Goal: Task Accomplishment & Management: Complete application form

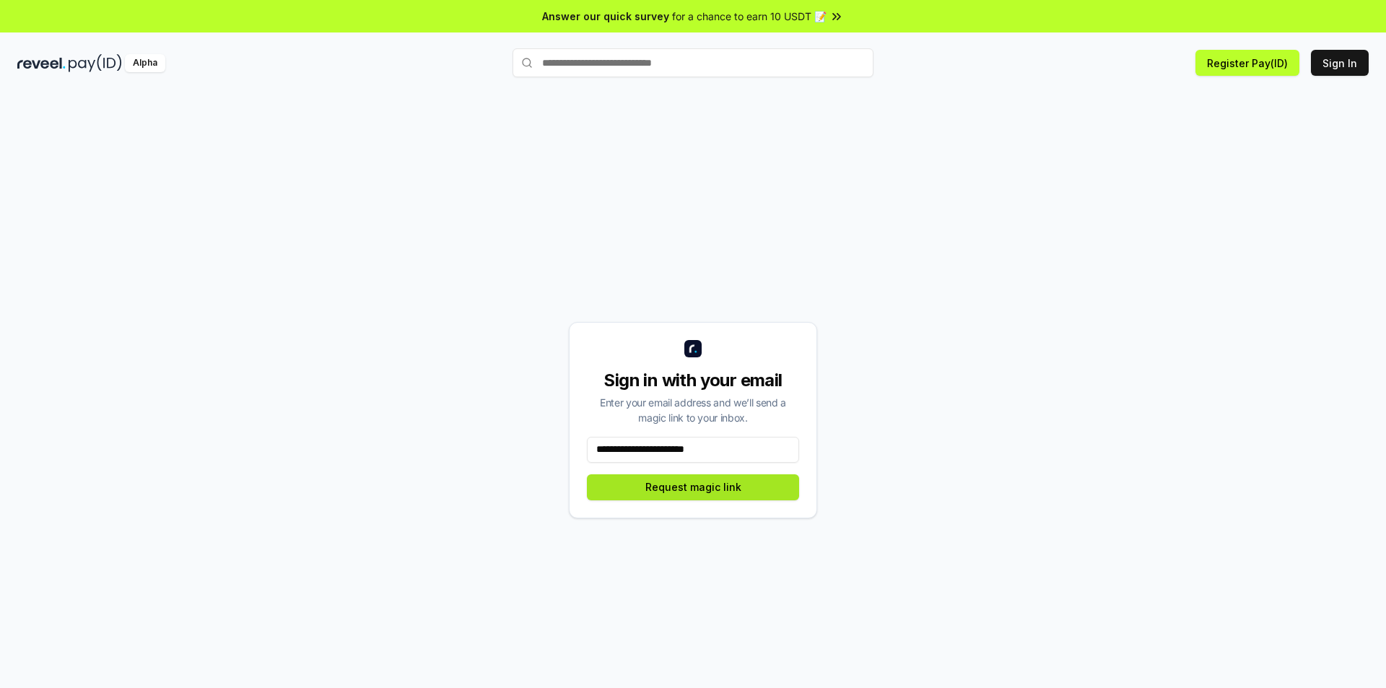
type input "**********"
click at [715, 491] on button "Request magic link" at bounding box center [693, 487] width 212 height 26
drag, startPoint x: 632, startPoint y: 489, endPoint x: 736, endPoint y: 488, distance: 104.7
click at [736, 488] on button "Request magic link" at bounding box center [693, 487] width 212 height 26
drag, startPoint x: 743, startPoint y: 487, endPoint x: 640, endPoint y: 490, distance: 102.6
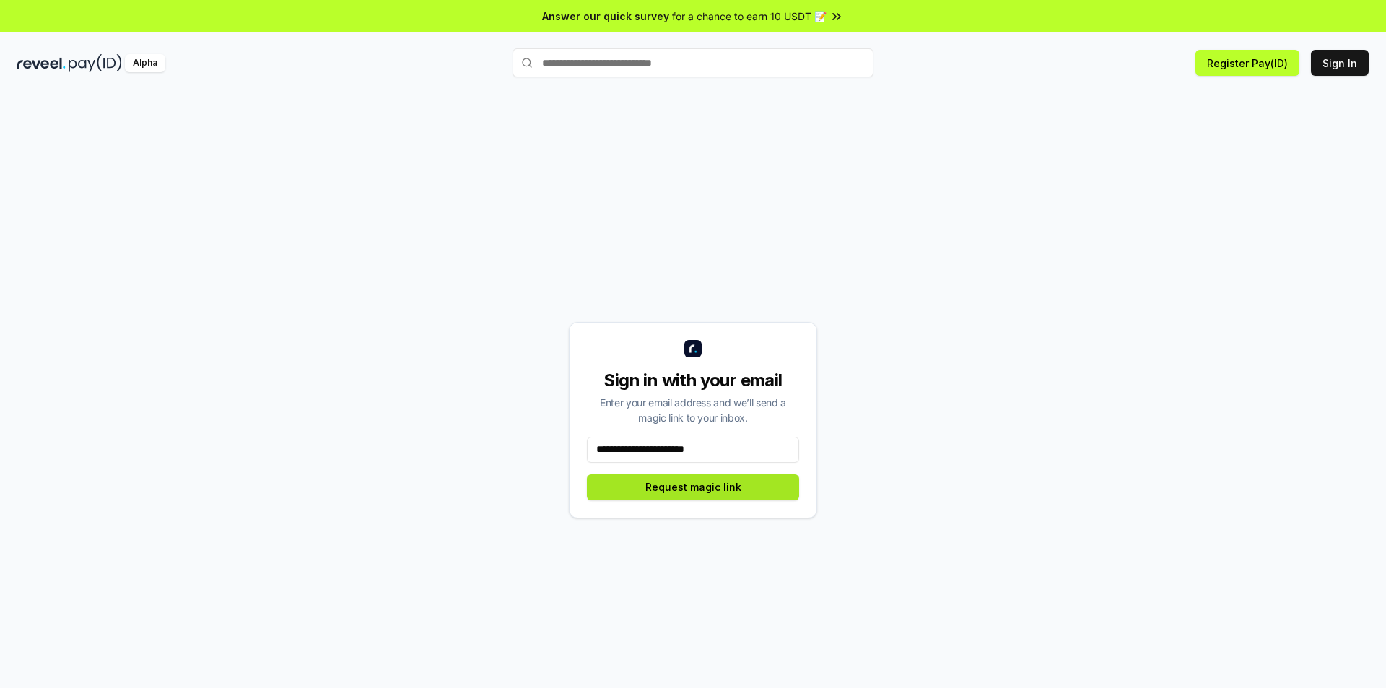
click at [640, 490] on button "Request magic link" at bounding box center [693, 487] width 212 height 26
drag, startPoint x: 756, startPoint y: 417, endPoint x: 595, endPoint y: 405, distance: 162.2
click at [595, 405] on div "Enter your email address and we’ll send a magic link to your inbox." at bounding box center [693, 410] width 212 height 30
drag, startPoint x: 669, startPoint y: 408, endPoint x: 660, endPoint y: 404, distance: 9.4
click at [660, 404] on div "Enter your email address and we’ll send a magic link to your inbox." at bounding box center [693, 410] width 212 height 30
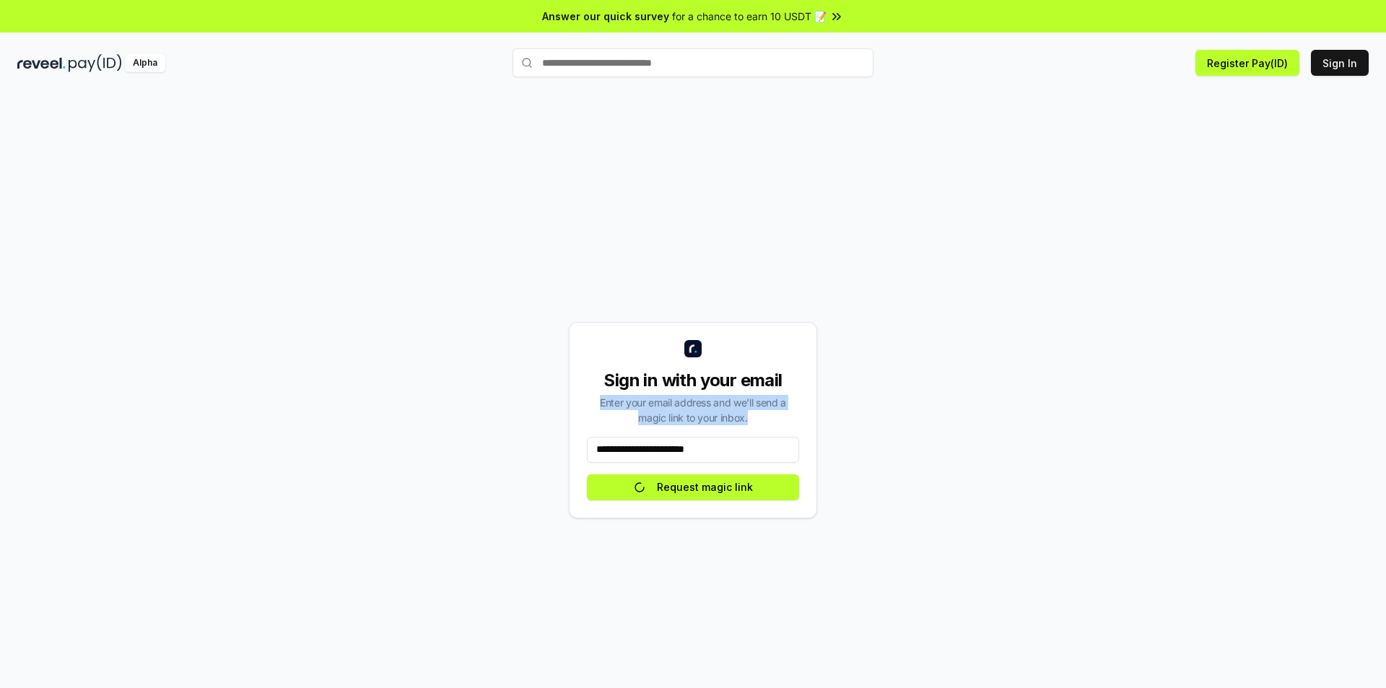
drag, startPoint x: 597, startPoint y: 402, endPoint x: 754, endPoint y: 422, distance: 157.8
click at [754, 422] on div "Enter your email address and we’ll send a magic link to your inbox." at bounding box center [693, 410] width 212 height 30
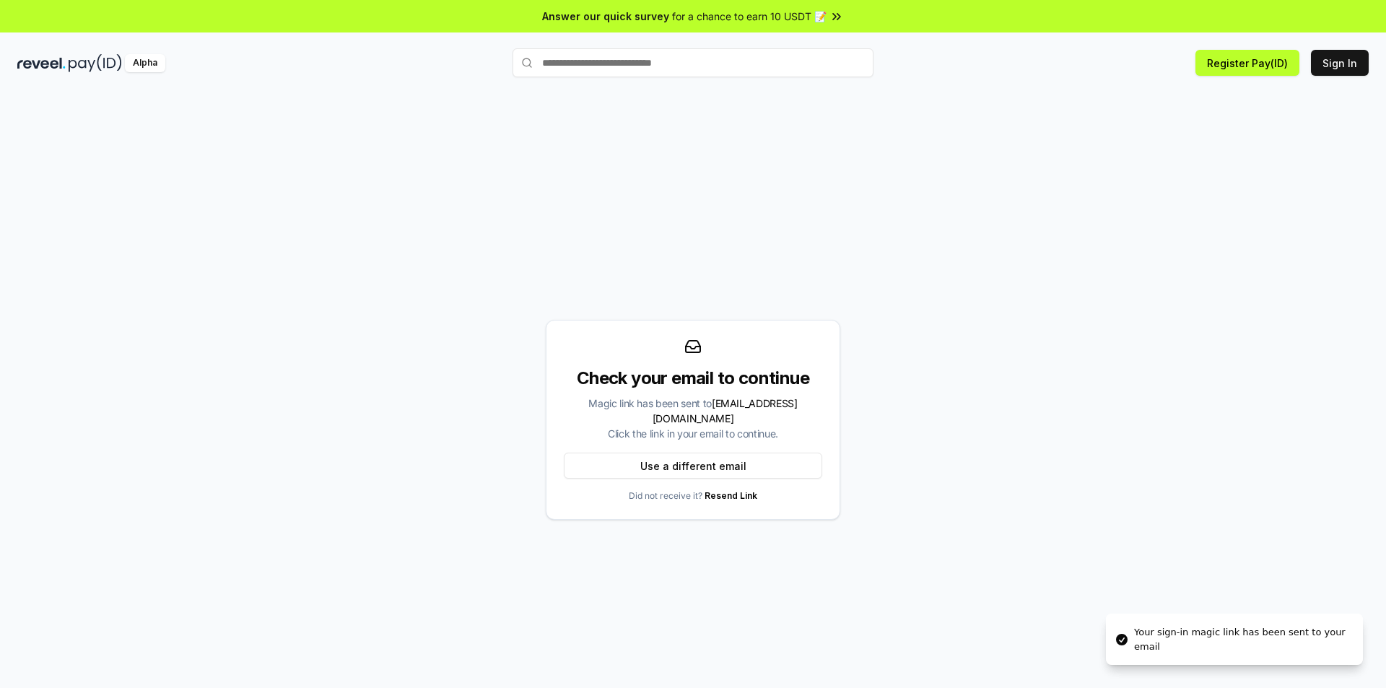
click at [954, 427] on div "Check your email to continue Magic link has been sent to mingquanwei555@gmail.c…" at bounding box center [692, 419] width 1351 height 619
drag, startPoint x: 794, startPoint y: 433, endPoint x: 606, endPoint y: 401, distance: 190.5
click at [606, 401] on div "Magic link has been sent to mingquanwei555@gmail.com Click the link in your ema…" at bounding box center [693, 418] width 258 height 45
drag, startPoint x: 681, startPoint y: 414, endPoint x: 653, endPoint y: 416, distance: 29.0
drag, startPoint x: 653, startPoint y: 416, endPoint x: 691, endPoint y: 407, distance: 39.2
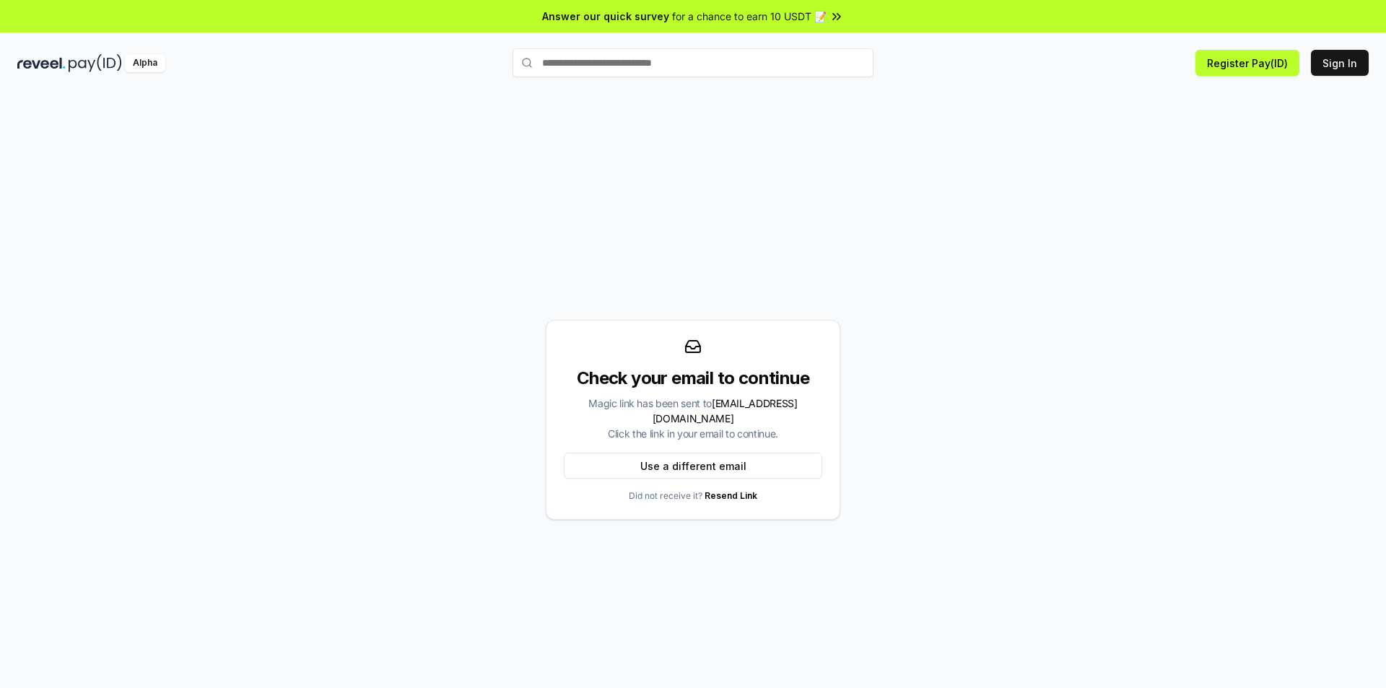
click at [691, 407] on div "Magic link has been sent to mingquanwei555@gmail.com Click the link in your ema…" at bounding box center [693, 418] width 258 height 45
drag, startPoint x: 623, startPoint y: 402, endPoint x: 788, endPoint y: 433, distance: 168.2
click at [788, 433] on div "Magic link has been sent to mingquanwei555@gmail.com Click the link in your ema…" at bounding box center [693, 418] width 258 height 45
click at [1017, 369] on div "Check your email to continue Magic link has been sent to mingquanwei555@gmail.c…" at bounding box center [692, 419] width 1351 height 619
click at [682, 469] on button "Use a different email" at bounding box center [693, 466] width 258 height 26
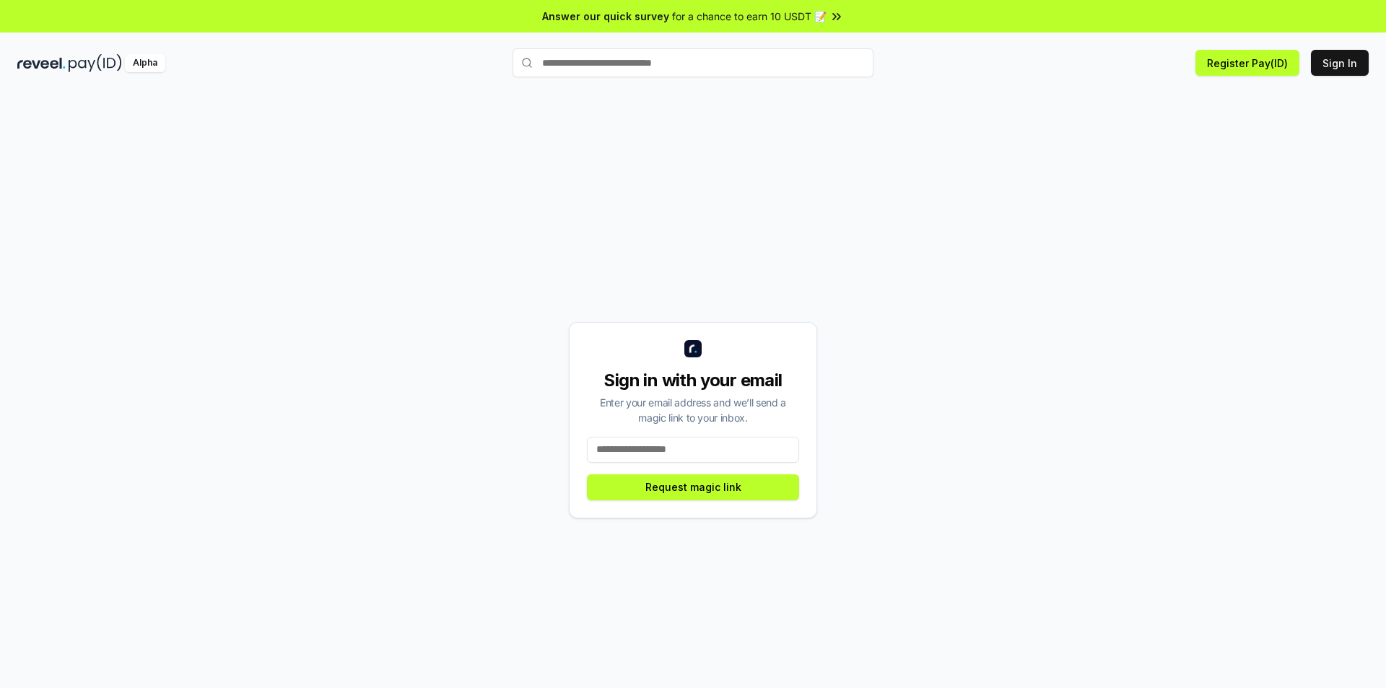
click at [622, 454] on input at bounding box center [693, 450] width 212 height 26
type input "**********"
click at [698, 487] on button "Request magic link" at bounding box center [693, 487] width 212 height 26
click at [632, 453] on input at bounding box center [693, 450] width 212 height 26
type input "**********"
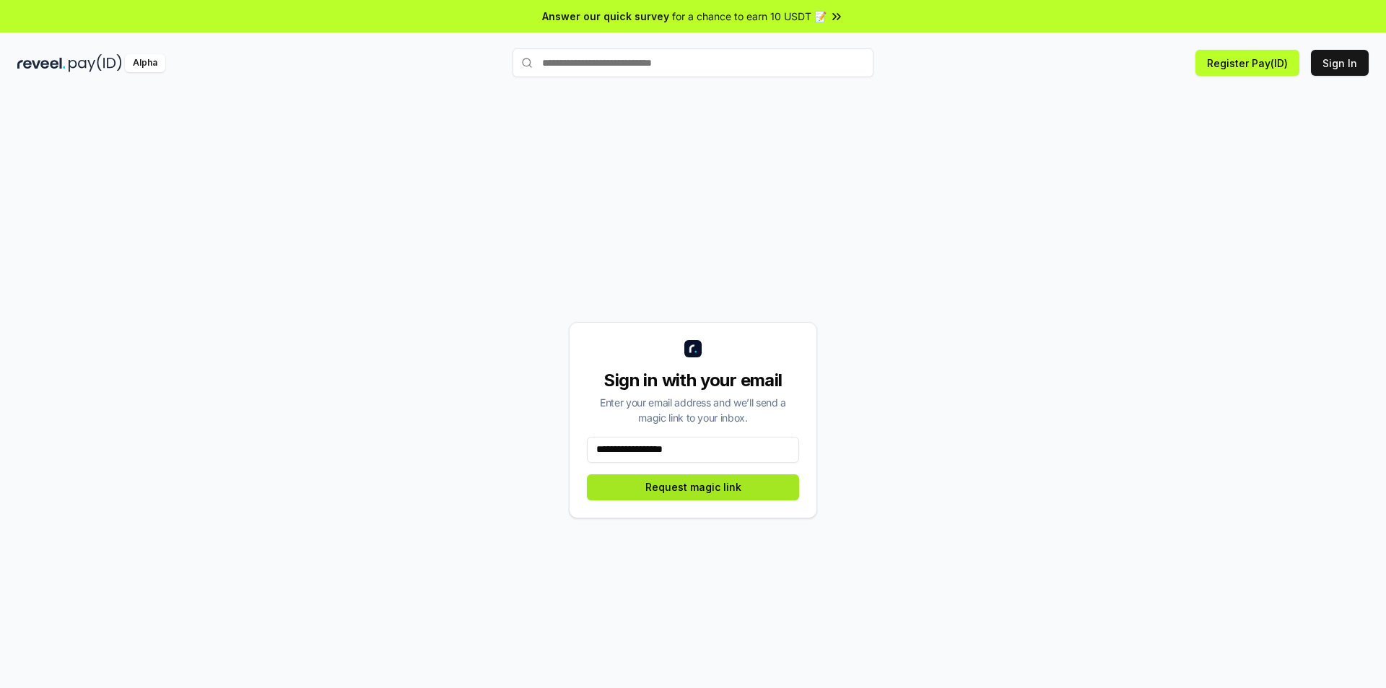
click at [705, 485] on button "Request magic link" at bounding box center [693, 487] width 212 height 26
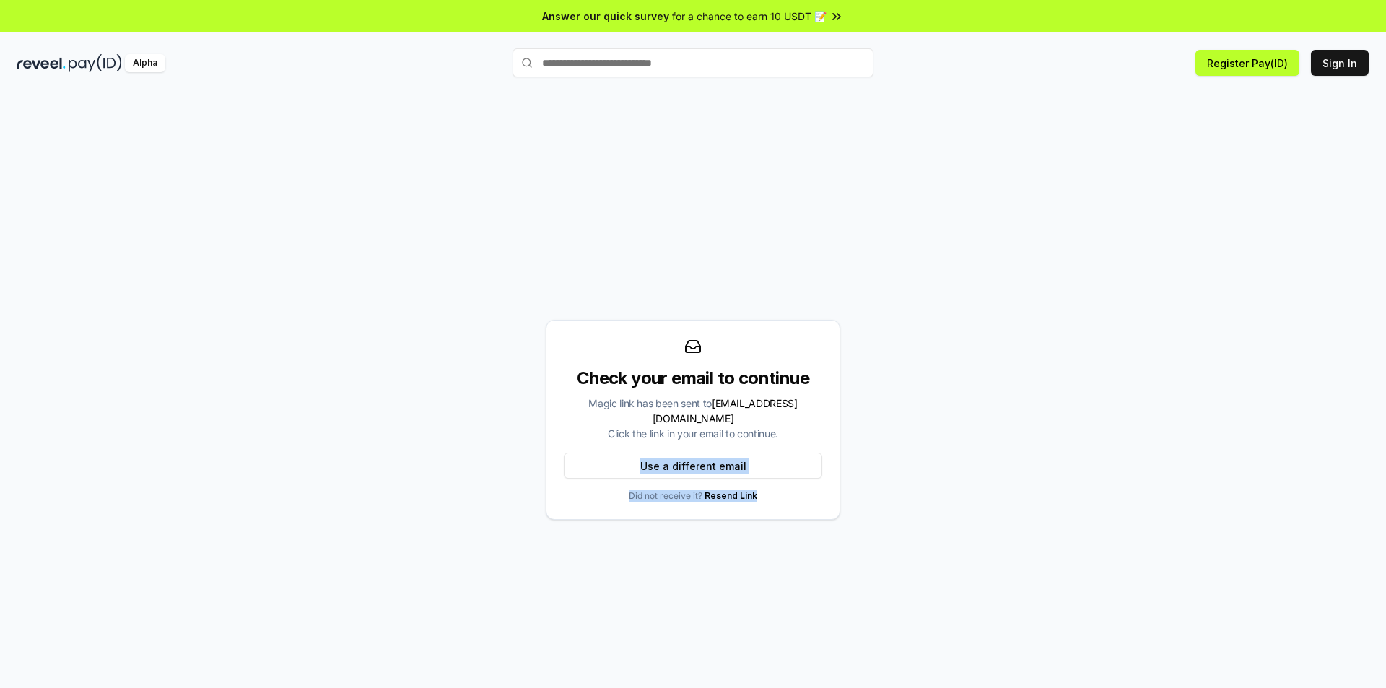
drag, startPoint x: 765, startPoint y: 492, endPoint x: 602, endPoint y: 493, distance: 163.1
click at [602, 493] on div "Check your email to continue Magic link has been sent to [EMAIL_ADDRESS][DOMAIN…" at bounding box center [693, 420] width 295 height 200
click at [961, 392] on div "Check your email to continue Magic link has been sent to wmq89739@gmail.com Cli…" at bounding box center [692, 419] width 1351 height 619
click at [729, 490] on link "Resend Link" at bounding box center [731, 495] width 53 height 11
drag, startPoint x: 785, startPoint y: 427, endPoint x: 571, endPoint y: 411, distance: 214.3
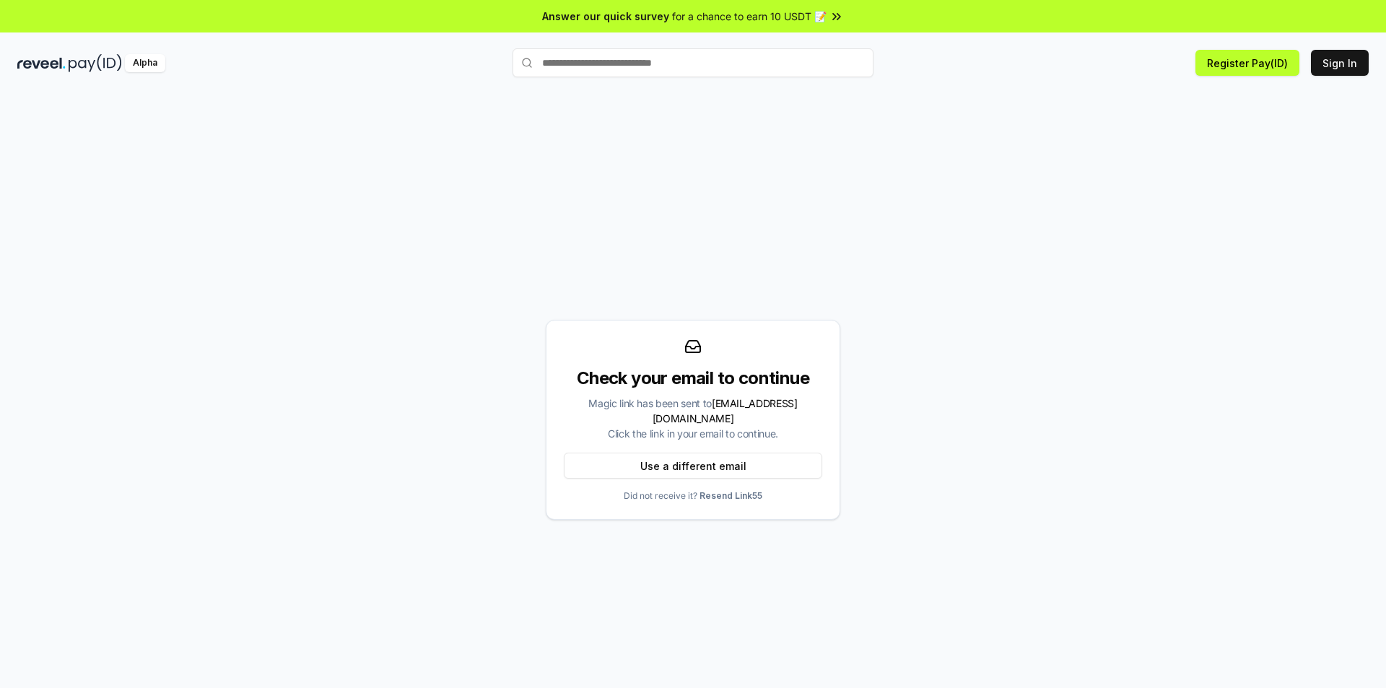
click at [571, 411] on div "Check your email to continue Magic link has been sent to wmq89739@gmail.com Cli…" at bounding box center [693, 420] width 295 height 200
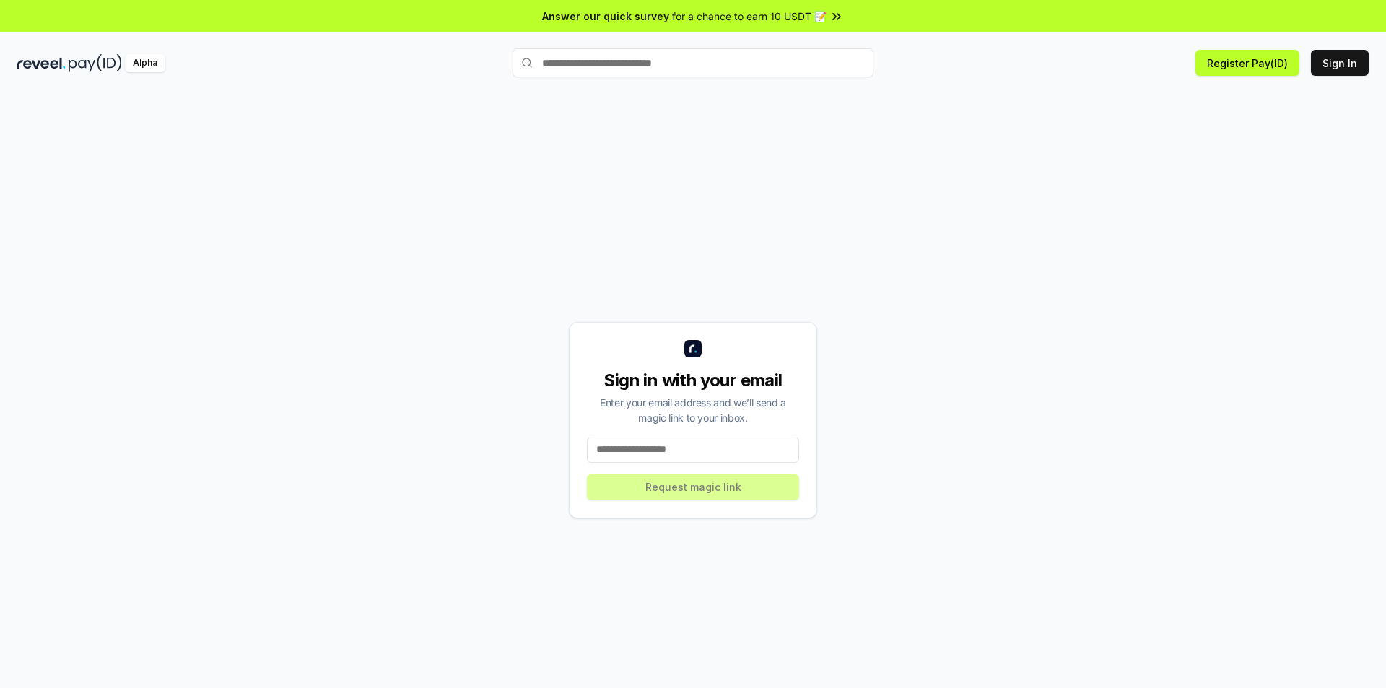
click at [619, 445] on input at bounding box center [693, 450] width 212 height 26
type input "**********"
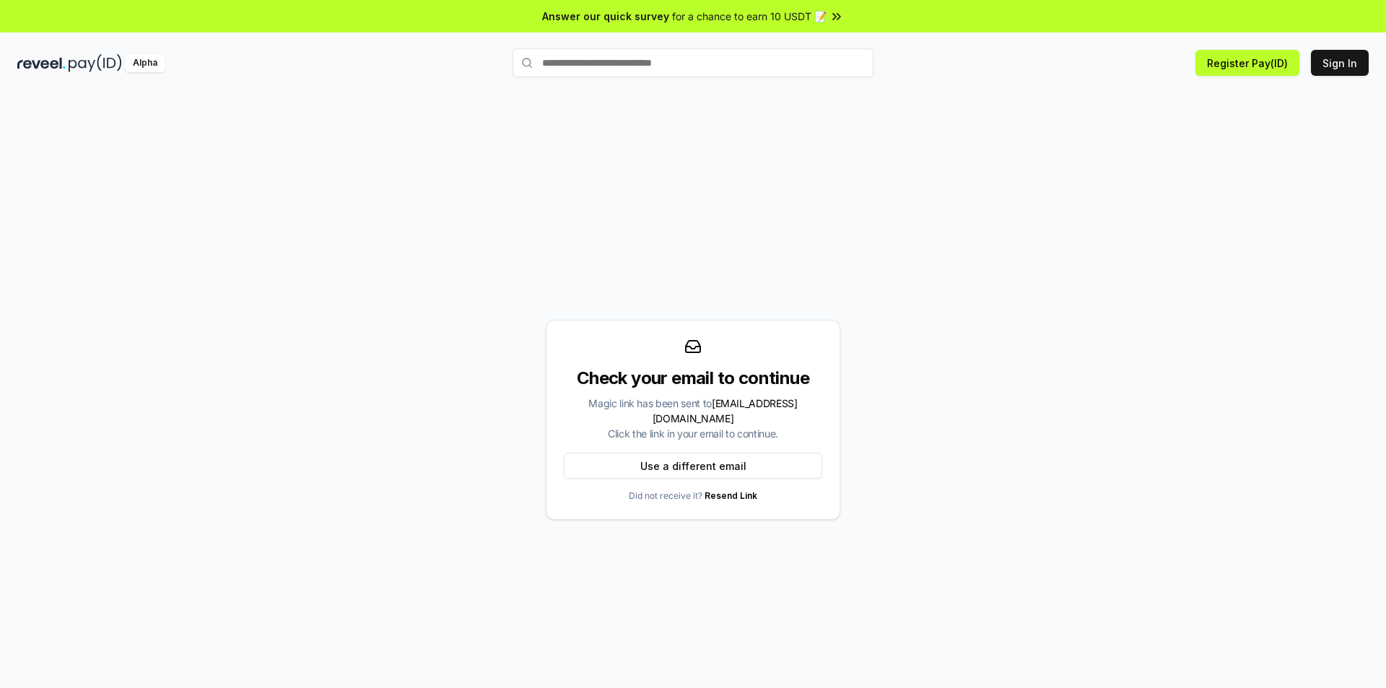
click at [722, 490] on link "Resend Link" at bounding box center [731, 495] width 53 height 11
click at [695, 457] on button "Use a different email" at bounding box center [693, 466] width 258 height 26
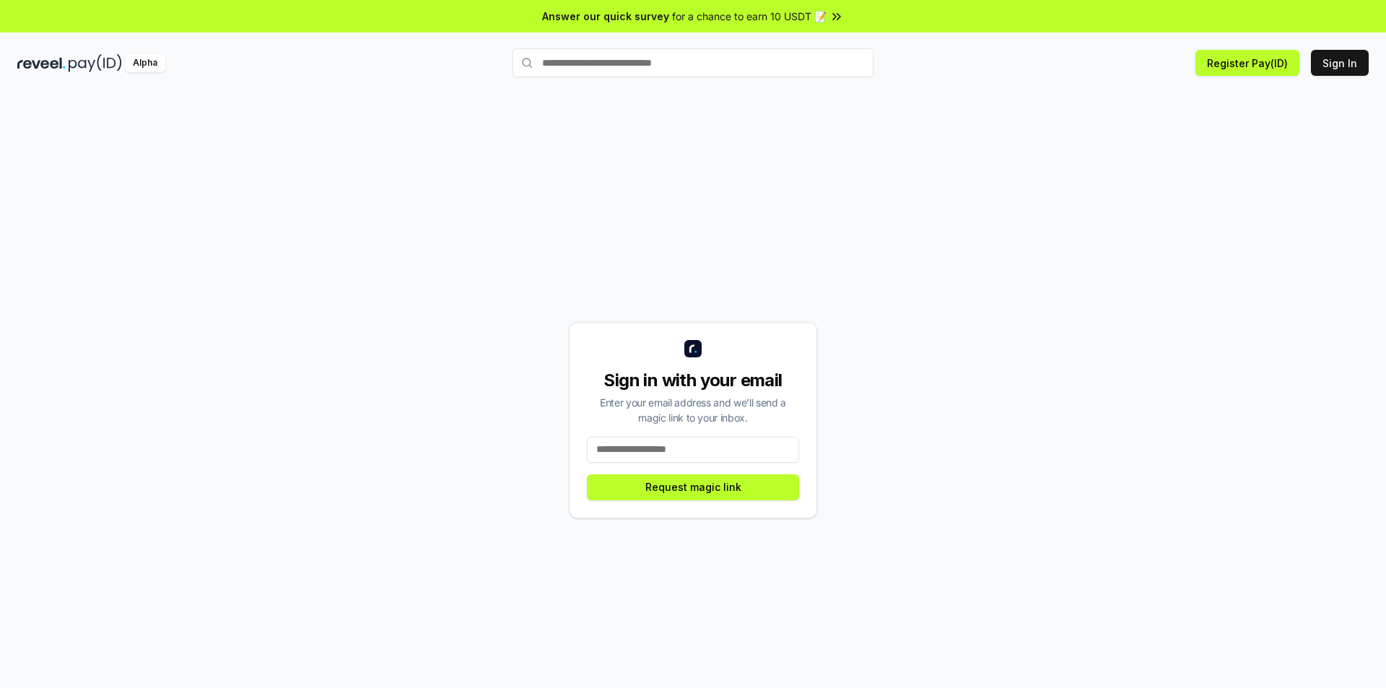
click at [695, 457] on input at bounding box center [693, 450] width 212 height 26
click at [694, 457] on input at bounding box center [693, 450] width 212 height 26
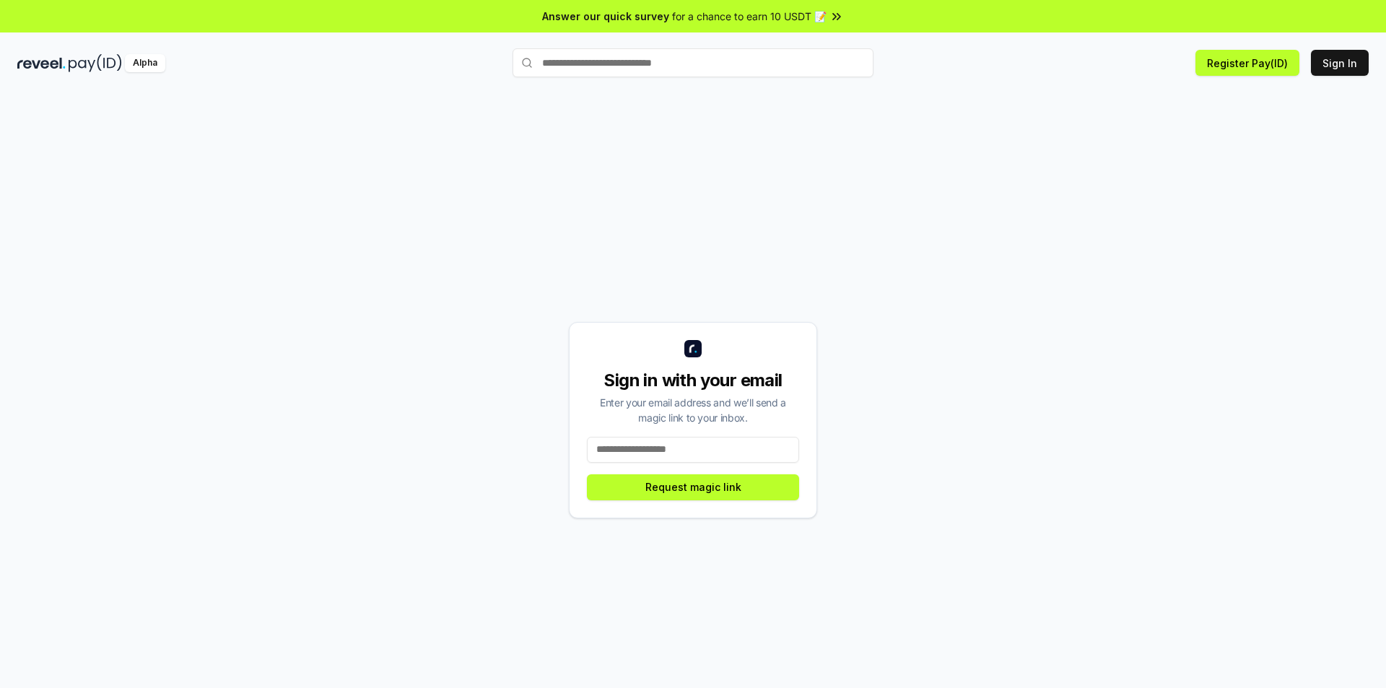
click at [694, 457] on input at bounding box center [693, 450] width 212 height 26
click at [1344, 66] on button "Sign In" at bounding box center [1340, 63] width 58 height 26
click at [746, 17] on span "for a chance to earn 10 USDT 📝" at bounding box center [749, 16] width 154 height 15
click at [1341, 60] on button "Sign In" at bounding box center [1340, 63] width 58 height 26
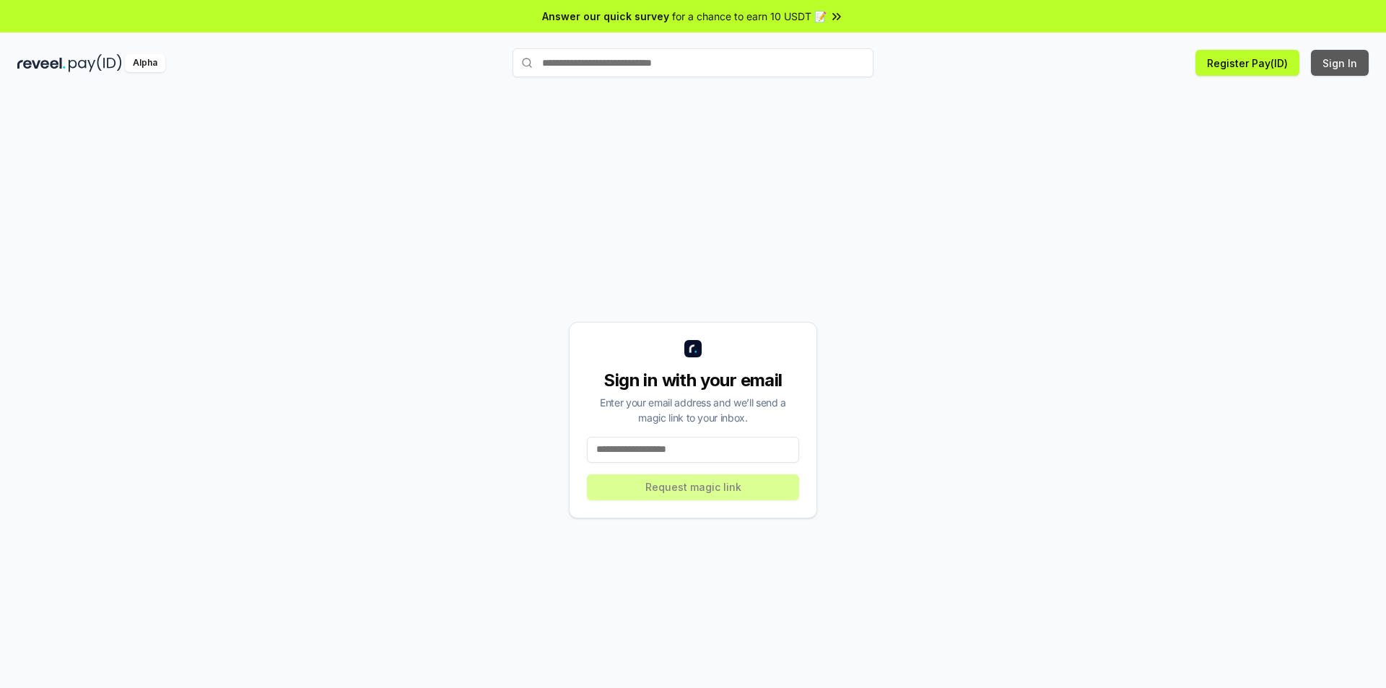
click at [1341, 60] on button "Sign In" at bounding box center [1340, 63] width 58 height 26
click at [621, 452] on input at bounding box center [693, 450] width 212 height 26
paste input "**********"
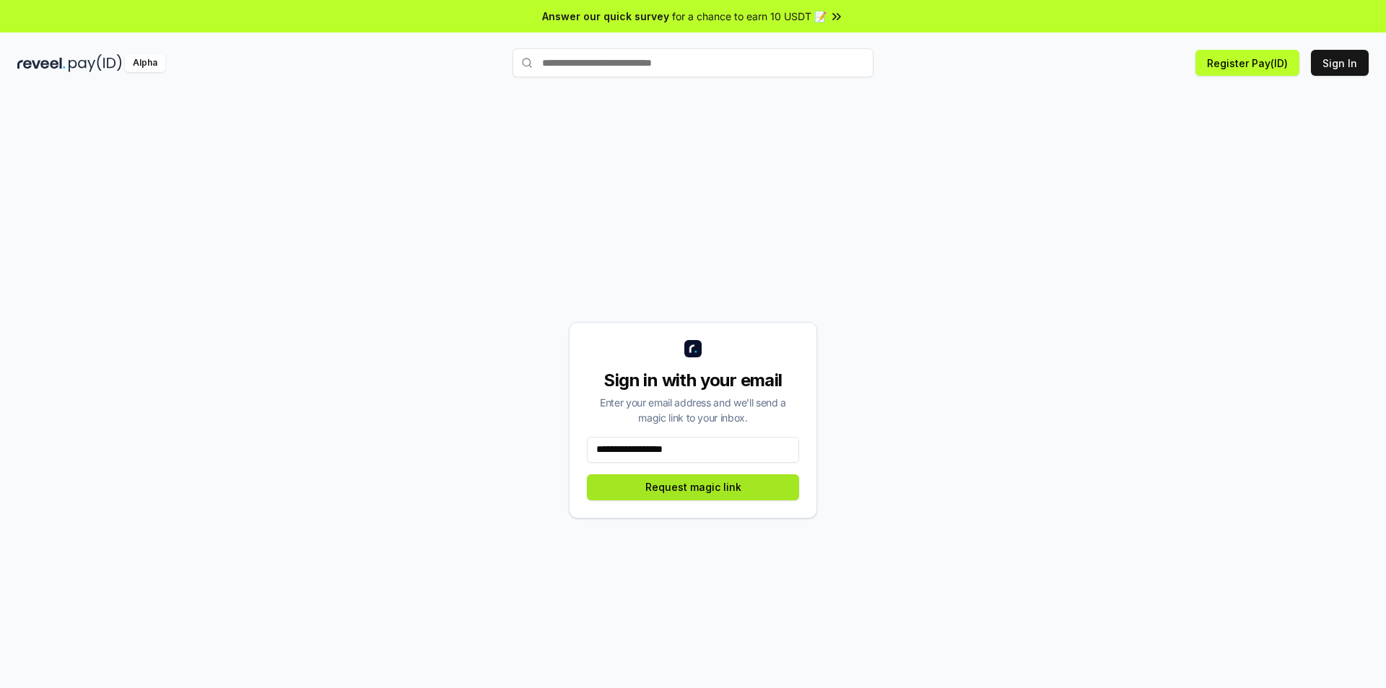
type input "**********"
click at [685, 487] on button "Request magic link" at bounding box center [693, 487] width 212 height 26
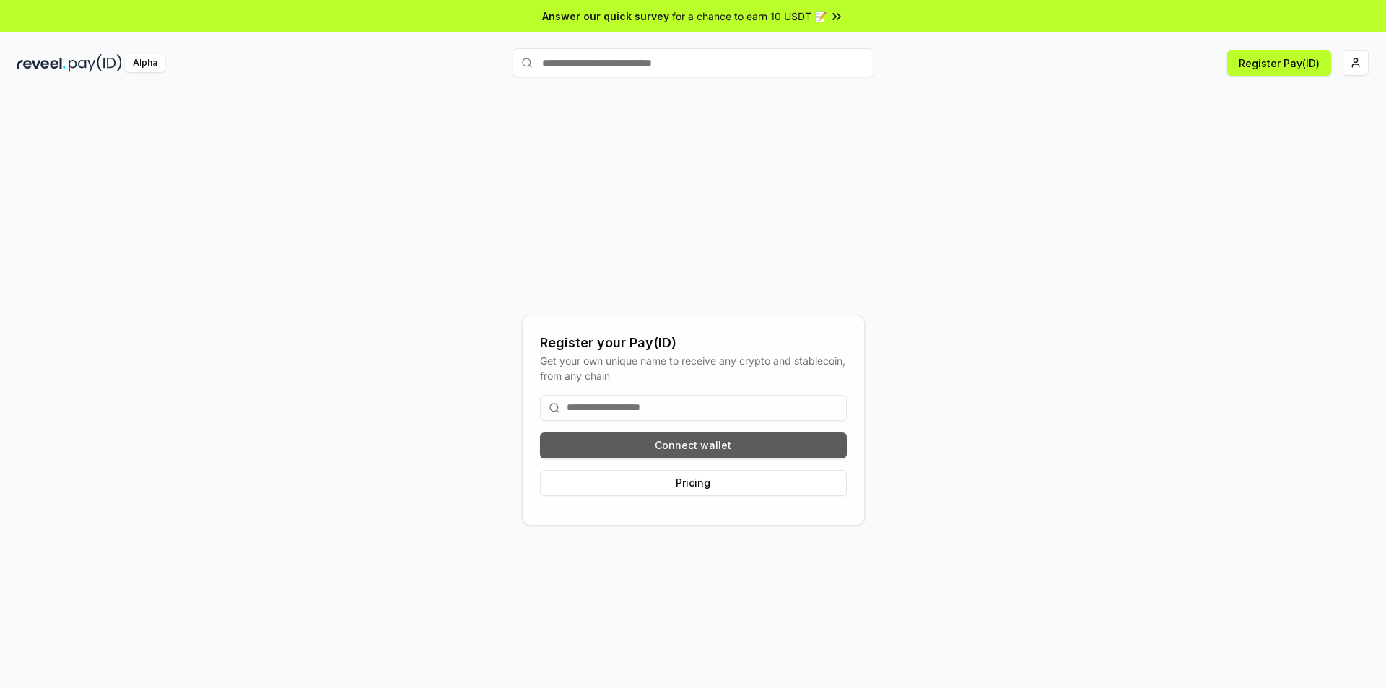
click at [679, 442] on button "Connect wallet" at bounding box center [693, 445] width 307 height 26
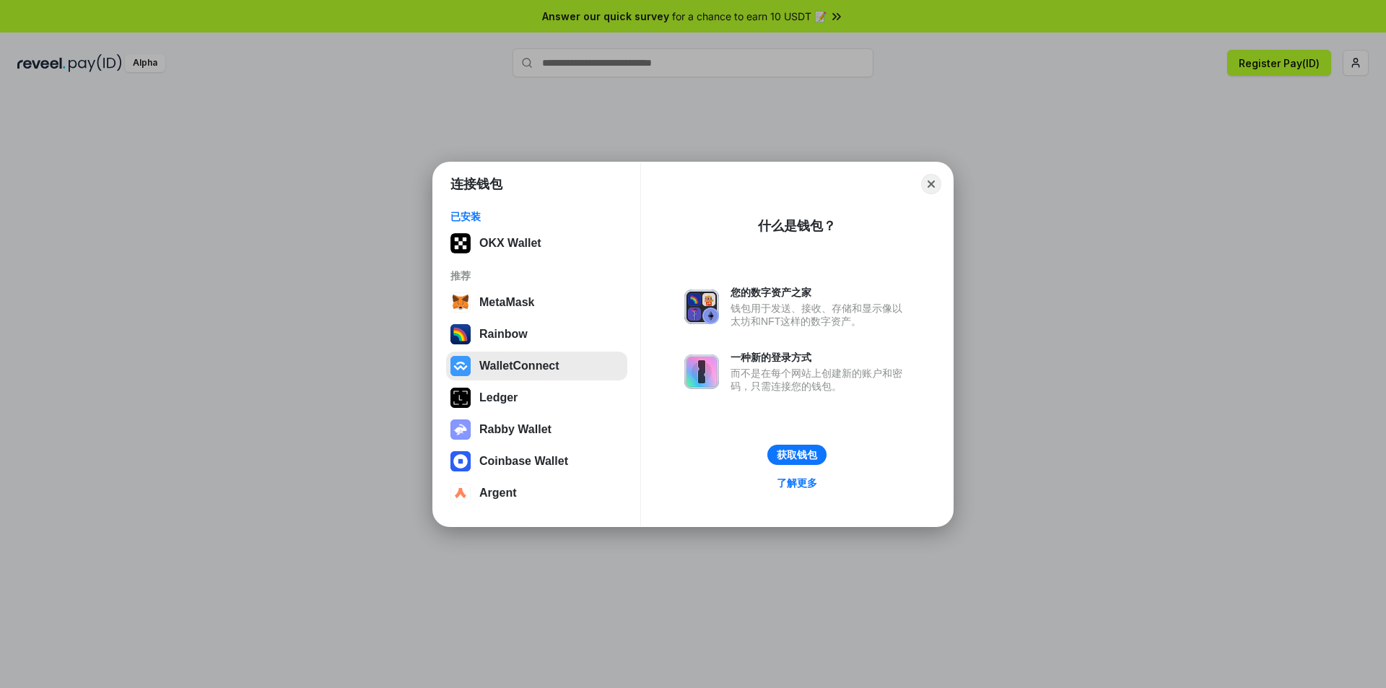
click at [497, 367] on button "WalletConnect" at bounding box center [536, 366] width 181 height 29
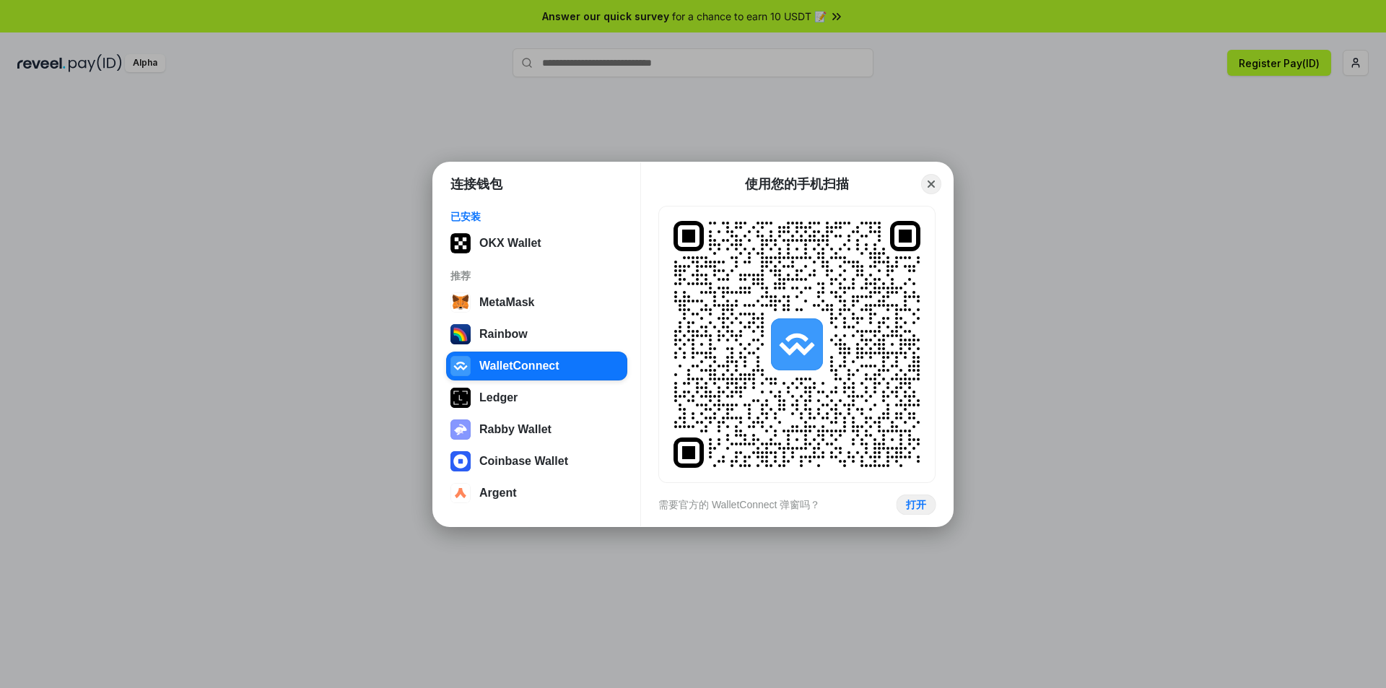
click at [915, 504] on button "打开" at bounding box center [916, 504] width 40 height 21
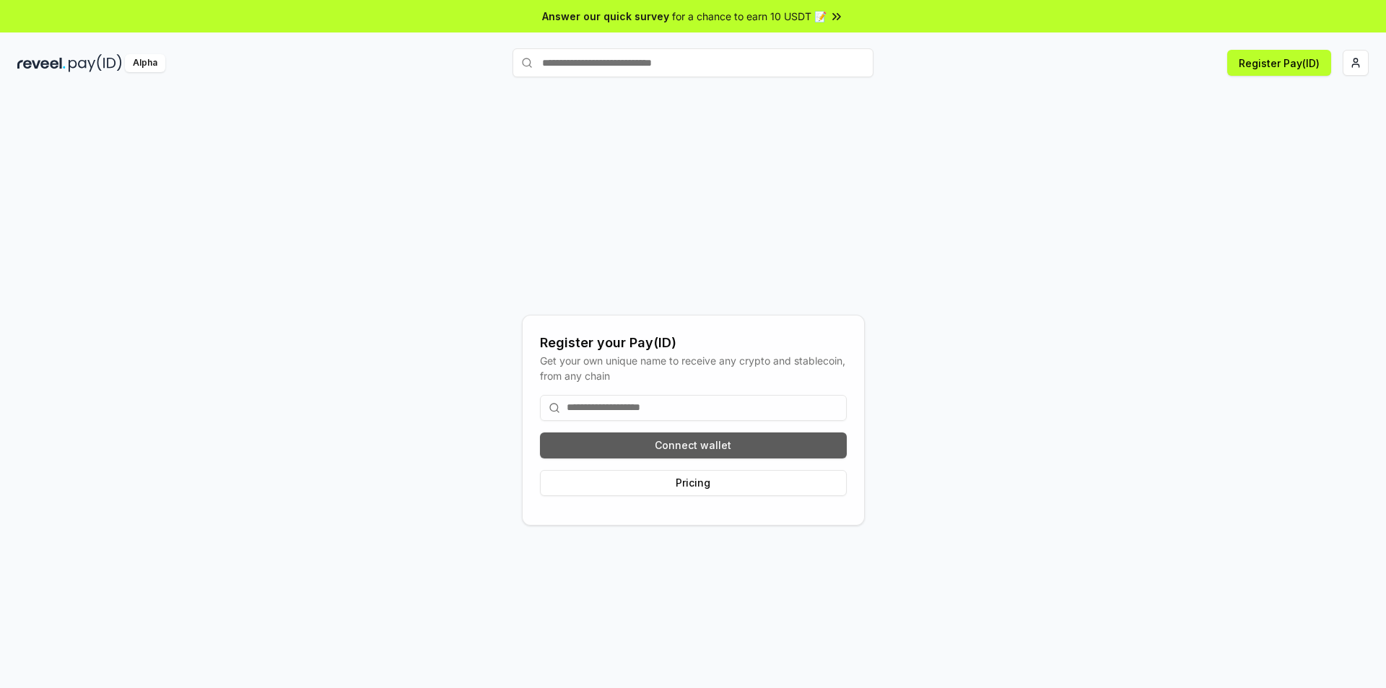
click at [685, 445] on button "Connect wallet" at bounding box center [693, 445] width 307 height 26
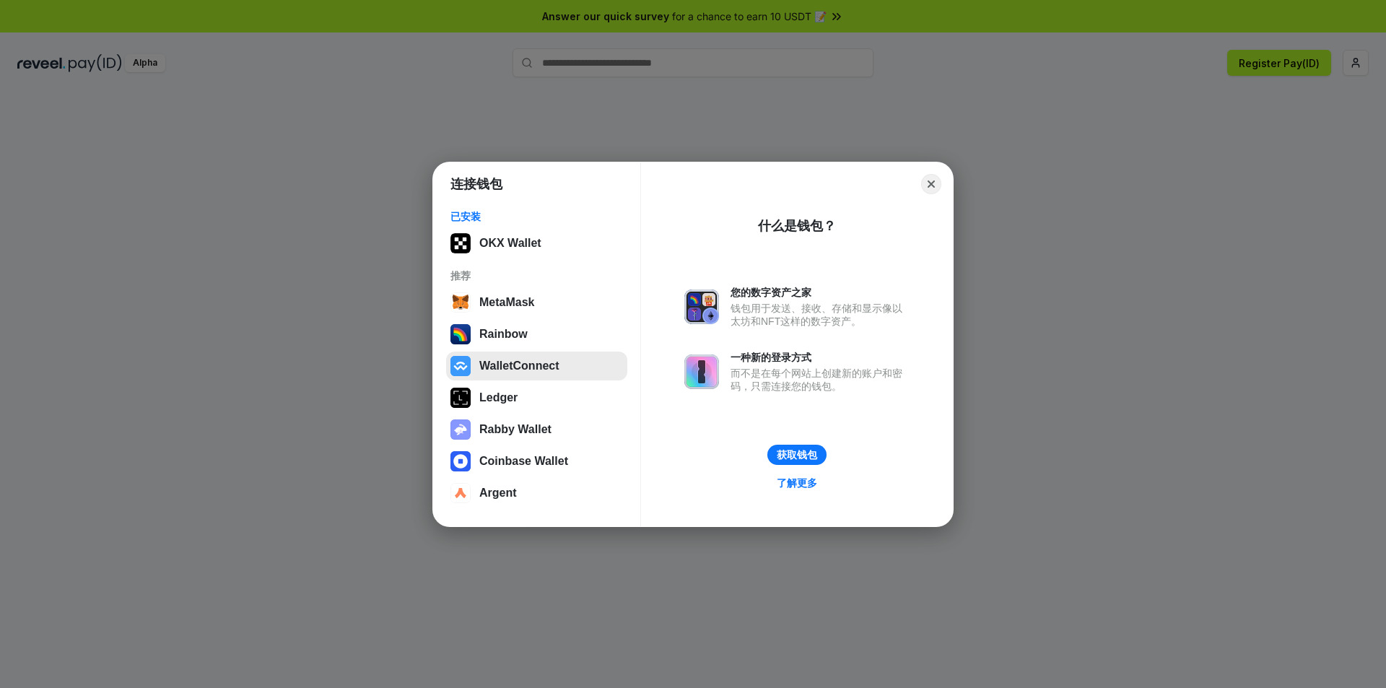
click at [514, 362] on button "WalletConnect" at bounding box center [536, 366] width 181 height 29
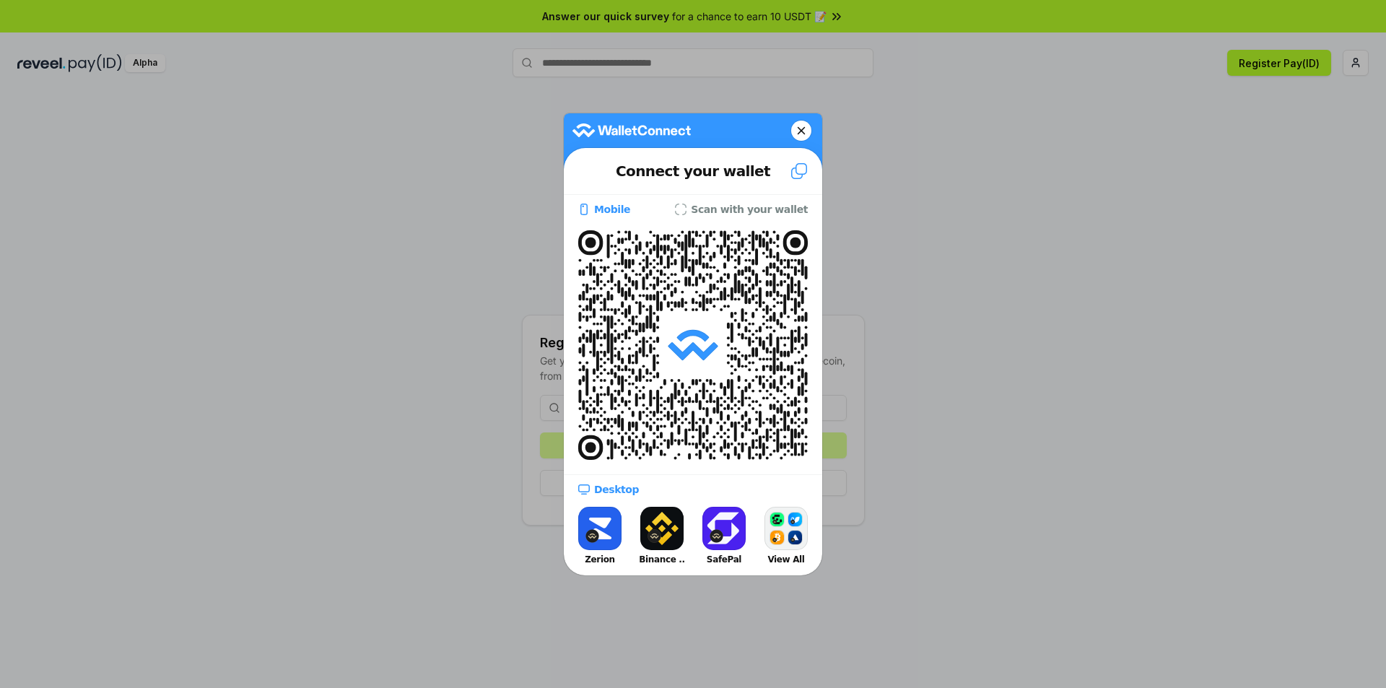
click at [658, 534] on button "Binance .." at bounding box center [662, 535] width 58 height 65
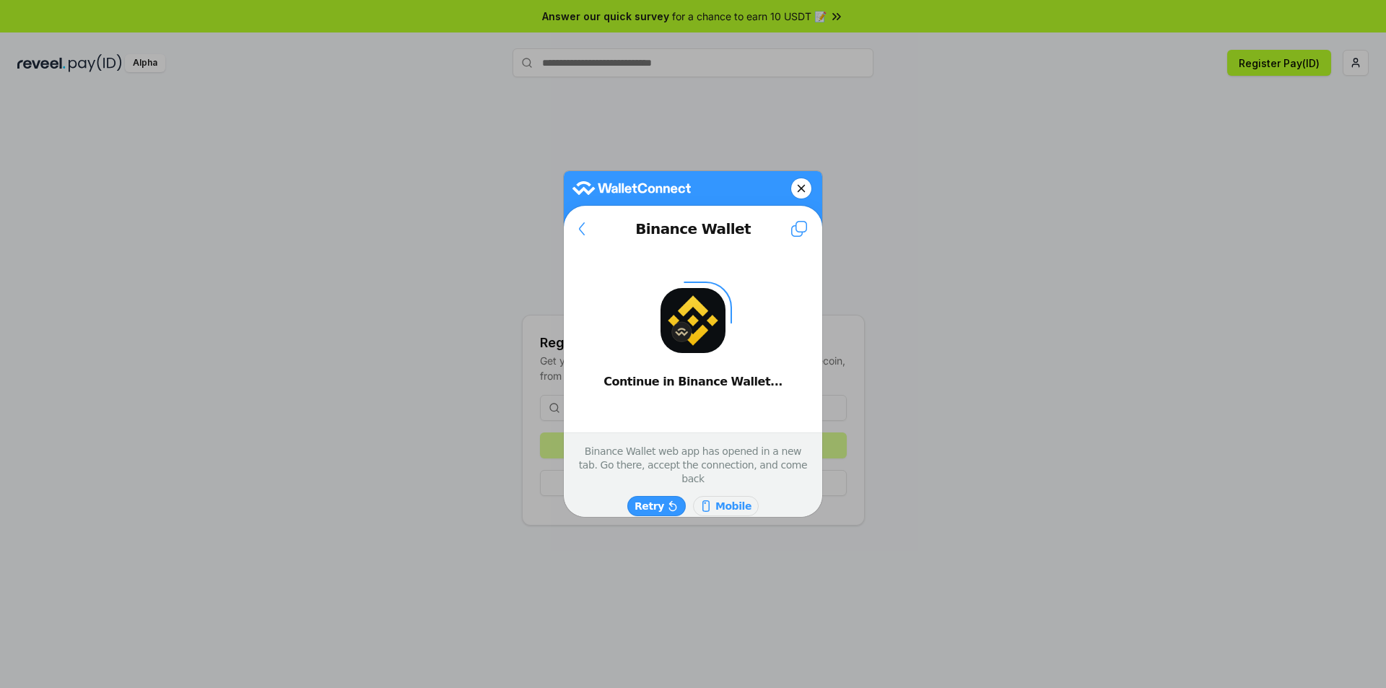
click at [0, 0] on slot "Mobile" at bounding box center [0, 0] width 0 height 0
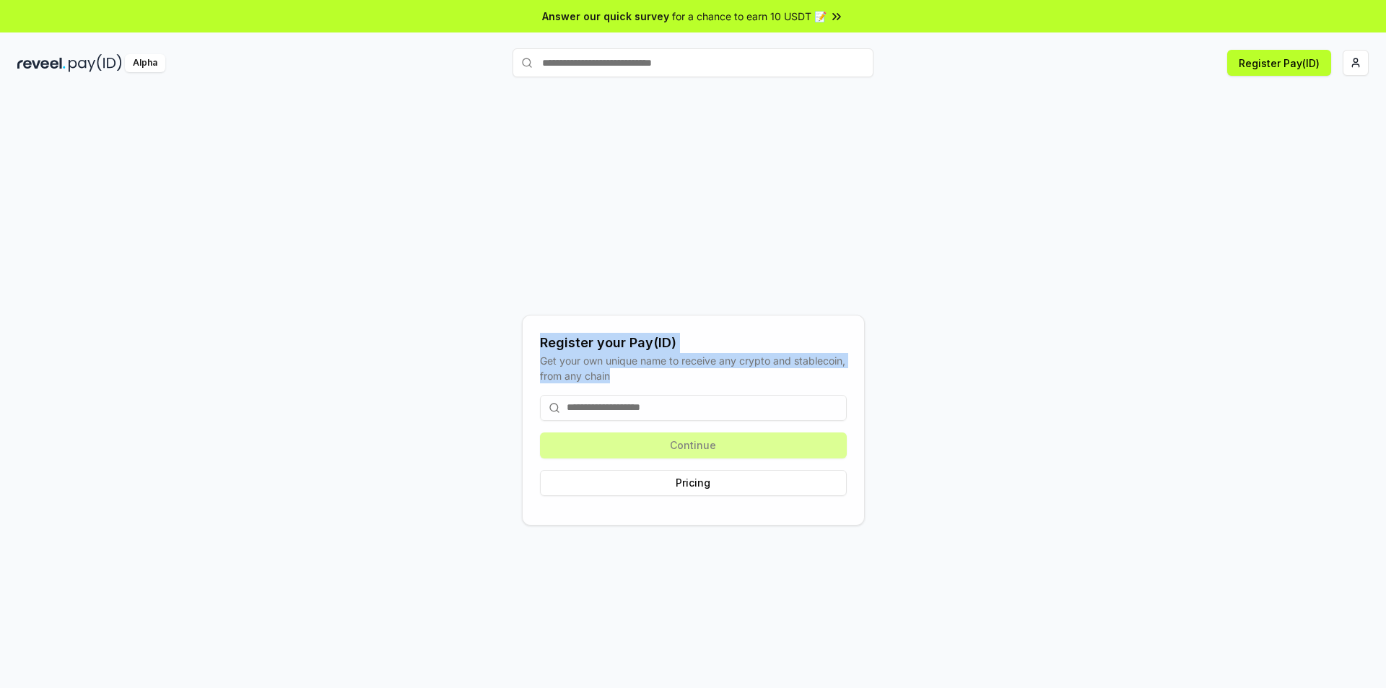
drag, startPoint x: 680, startPoint y: 376, endPoint x: 530, endPoint y: 341, distance: 154.1
click at [530, 341] on div "Register your Pay(ID) Get your own unique name to receive any crypto and stable…" at bounding box center [693, 420] width 343 height 211
click at [1150, 363] on div "Register your Pay(ID) Get your own unique name to receive any crypto and stable…" at bounding box center [692, 419] width 1351 height 619
click at [585, 411] on input at bounding box center [693, 408] width 307 height 26
click at [594, 409] on input at bounding box center [693, 408] width 307 height 26
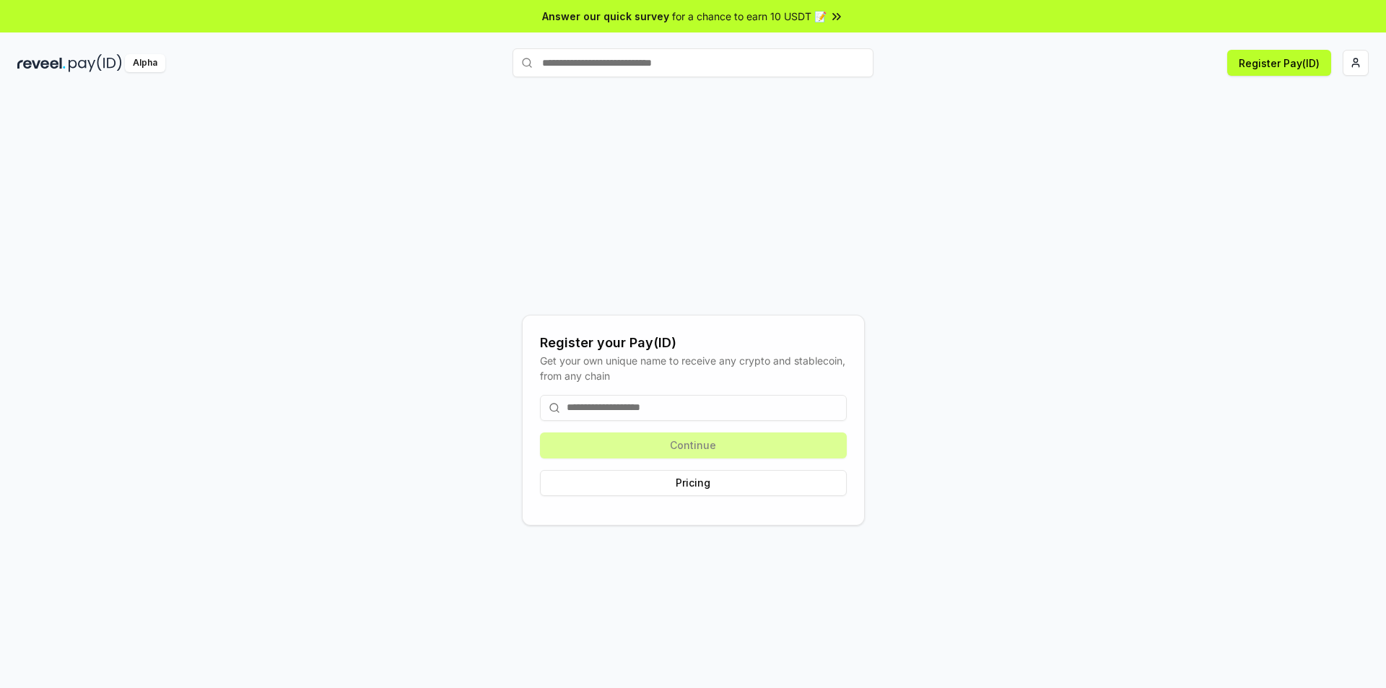
click at [600, 408] on input at bounding box center [693, 408] width 307 height 26
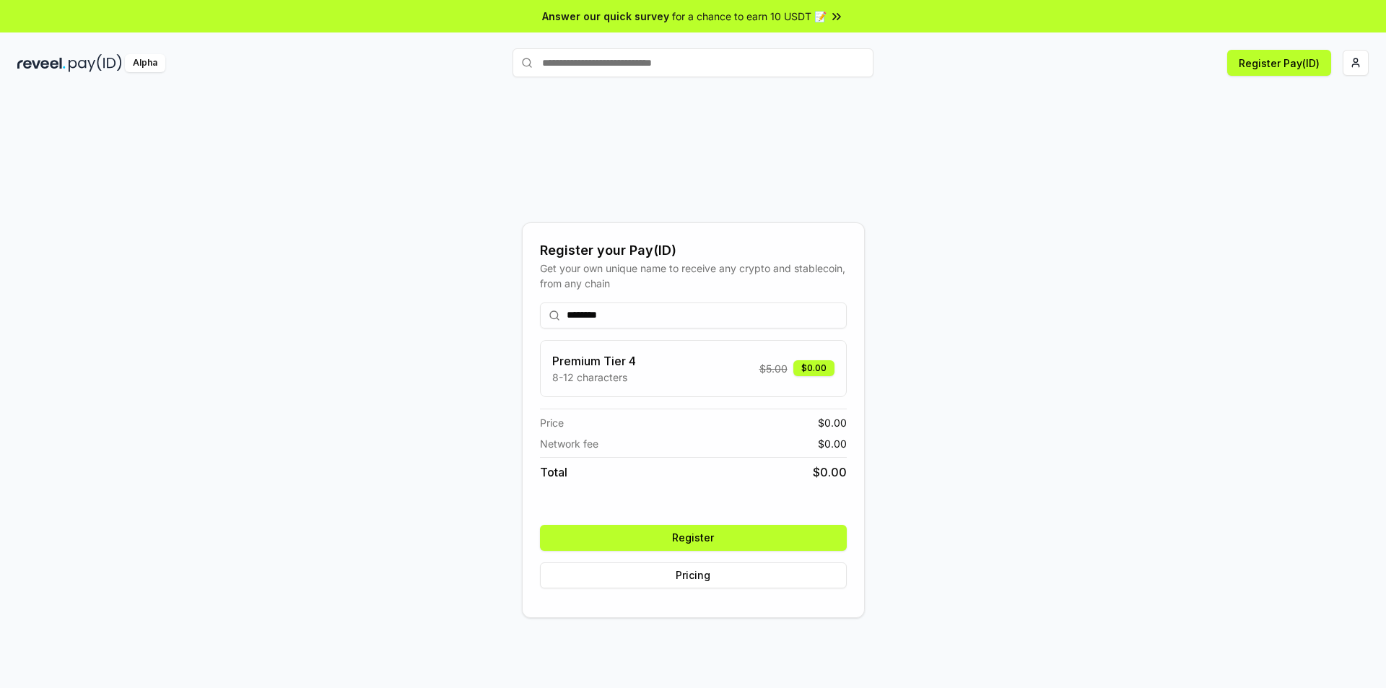
type input "********"
drag, startPoint x: 640, startPoint y: 378, endPoint x: 546, endPoint y: 360, distance: 94.7
click at [546, 360] on div "Premium Tier 4 8-12 characters $ 5.00 $0.00" at bounding box center [693, 368] width 307 height 57
click at [655, 316] on input "********" at bounding box center [693, 315] width 307 height 26
click at [693, 534] on button "Register" at bounding box center [693, 538] width 307 height 26
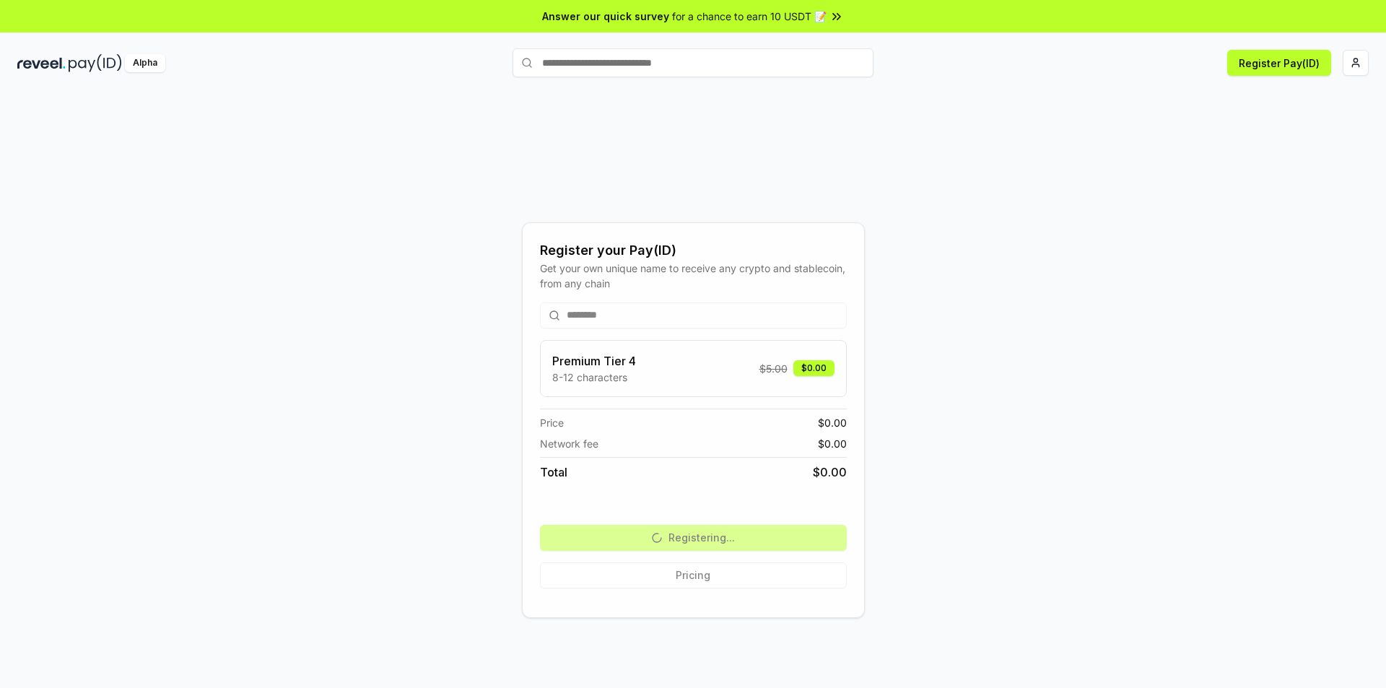
click at [663, 535] on div "******** Premium Tier 4 8-12 characters $ 5.00 $0.00 Price $ 0.00 Network fee $…" at bounding box center [693, 445] width 307 height 309
click at [739, 536] on div "******** Premium Tier 4 8-12 characters $ 5.00 $0.00 Price $ 0.00 Network fee $…" at bounding box center [693, 445] width 307 height 309
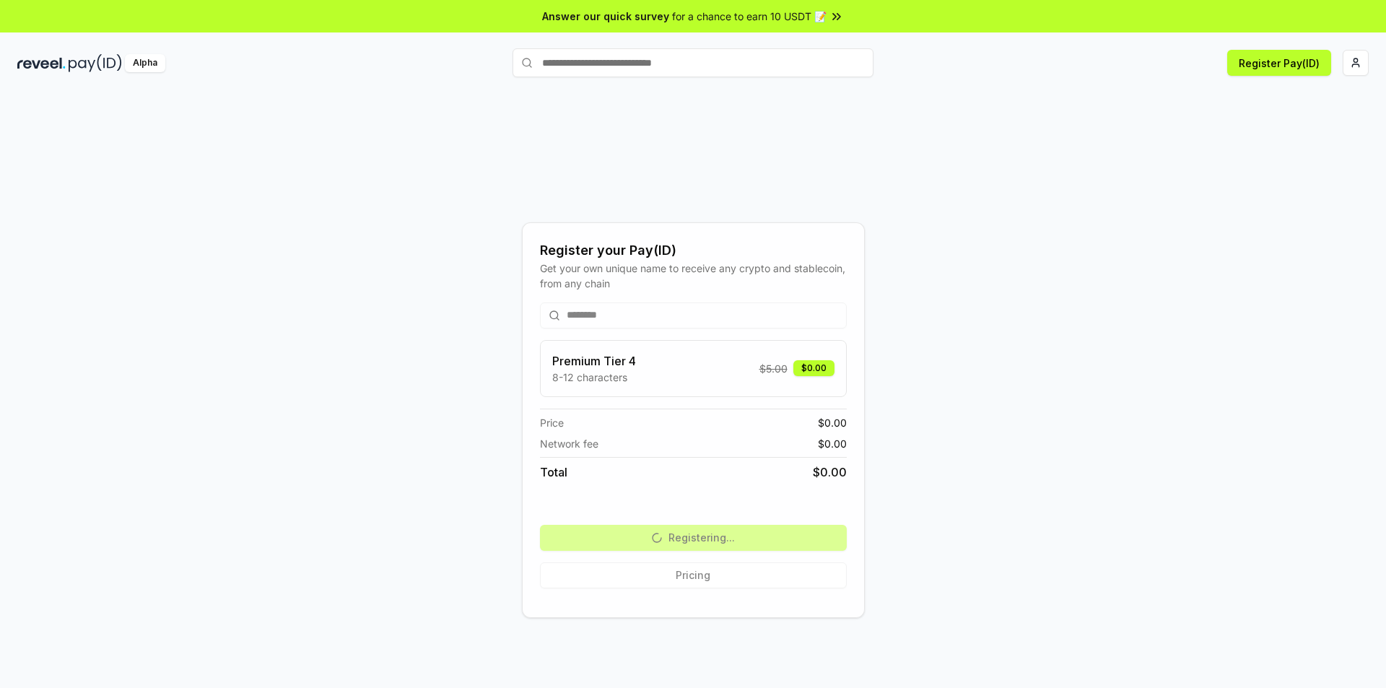
click at [739, 536] on div "******** Premium Tier 4 8-12 characters $ 5.00 $0.00 Price $ 0.00 Network fee $…" at bounding box center [693, 445] width 307 height 309
click at [621, 535] on div "******** Premium Tier 4 8-12 characters $ 5.00 $0.00 Price $ 0.00 Network fee $…" at bounding box center [693, 445] width 307 height 309
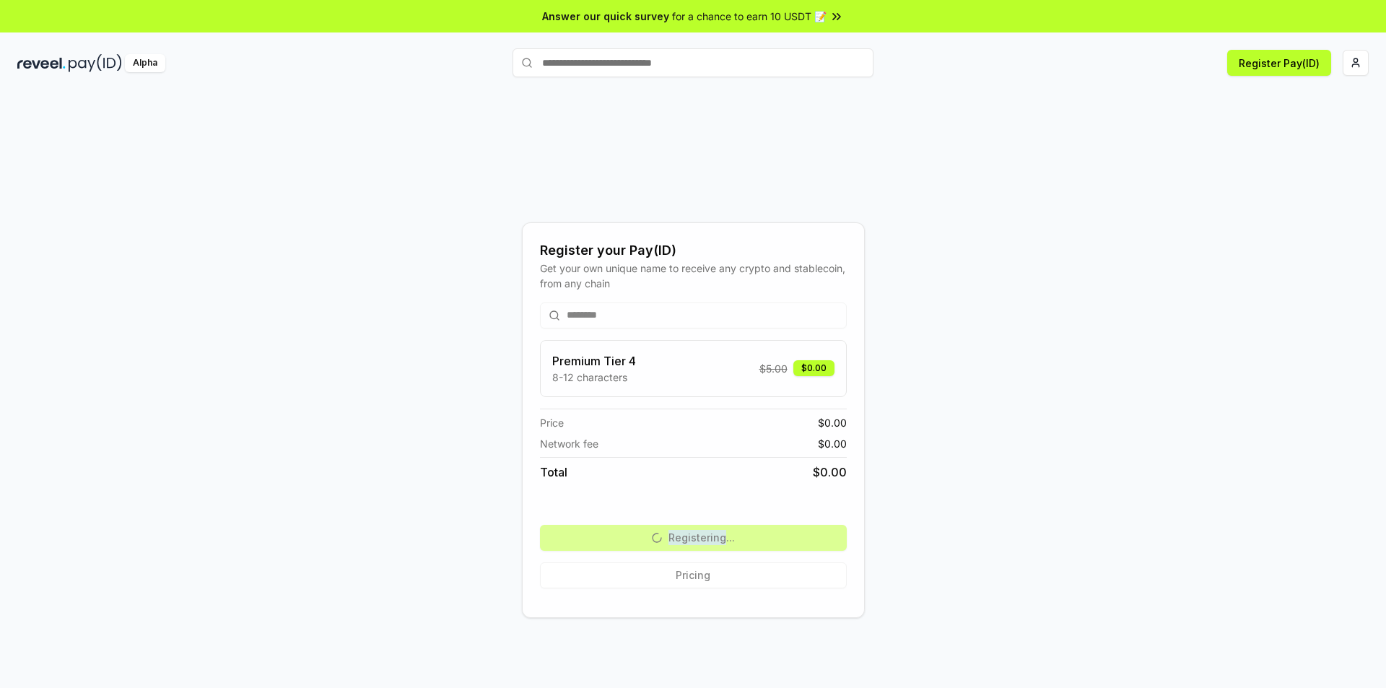
click at [621, 535] on div "******** Premium Tier 4 8-12 characters $ 5.00 $0.00 Price $ 0.00 Network fee $…" at bounding box center [693, 445] width 307 height 309
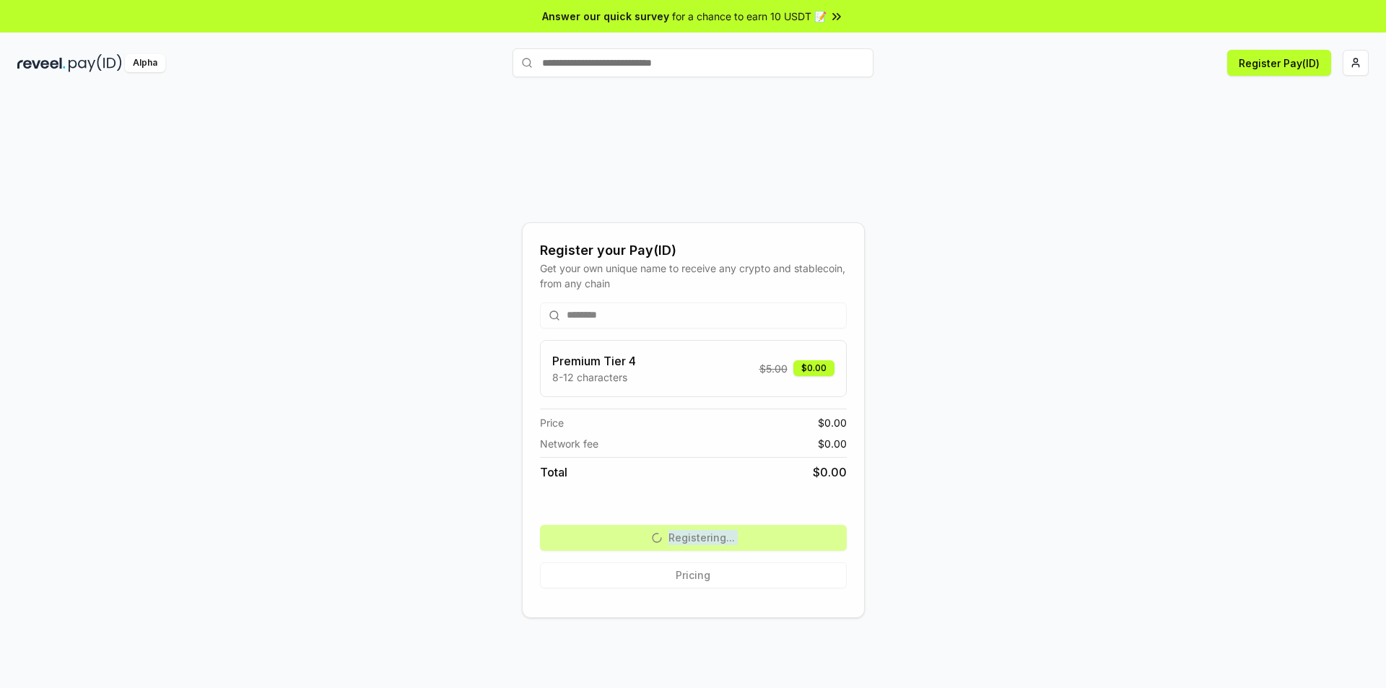
click at [621, 535] on div "******** Premium Tier 4 8-12 characters $ 5.00 $0.00 Price $ 0.00 Network fee $…" at bounding box center [693, 445] width 307 height 309
click at [1088, 270] on div "Register your Pay(ID) Get your own unique name to receive any crypto and stable…" at bounding box center [692, 419] width 1351 height 619
click at [1098, 278] on div "Register your Pay(ID) Get your own unique name to receive any crypto and stable…" at bounding box center [692, 419] width 1351 height 619
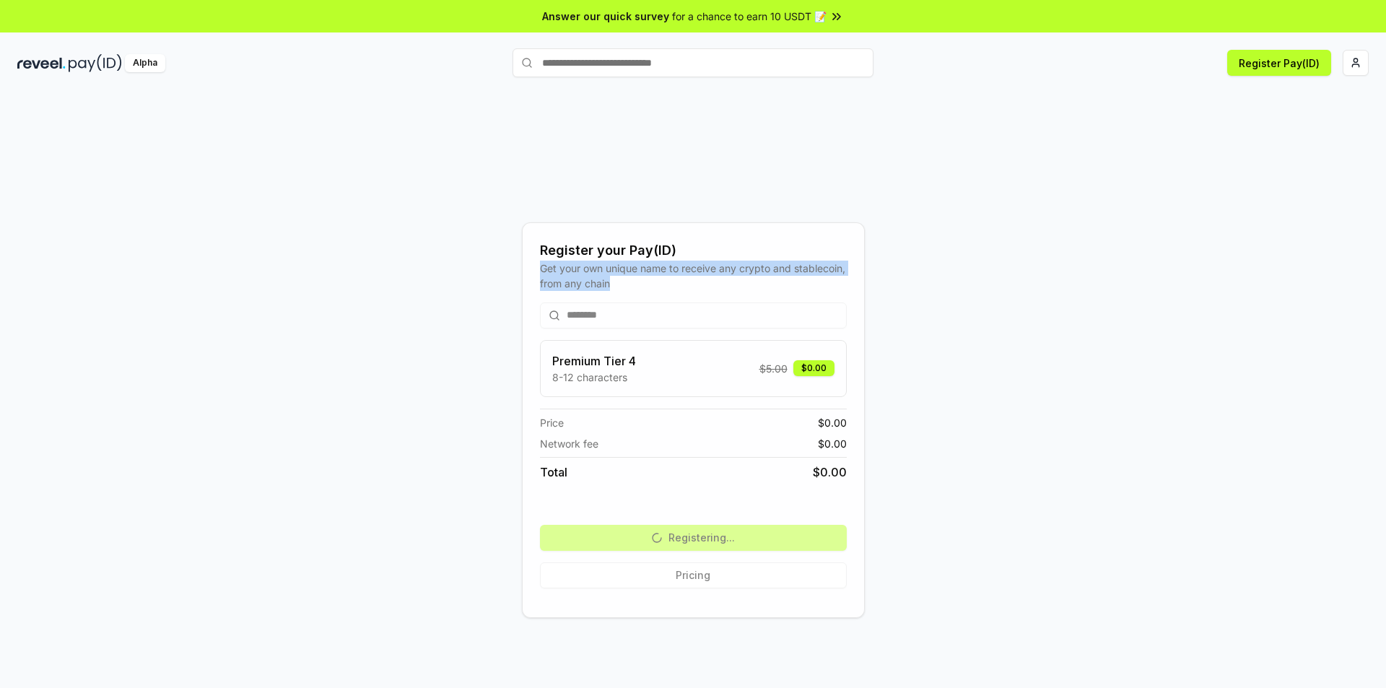
click at [1098, 278] on div "Register your Pay(ID) Get your own unique name to receive any crypto and stable…" at bounding box center [692, 419] width 1351 height 619
click at [1003, 226] on div "Register your Pay(ID) Get your own unique name to receive any crypto and stable…" at bounding box center [692, 419] width 1351 height 619
click at [1034, 253] on div "Register your Pay(ID) Get your own unique name to receive any crypto and stable…" at bounding box center [692, 419] width 1351 height 619
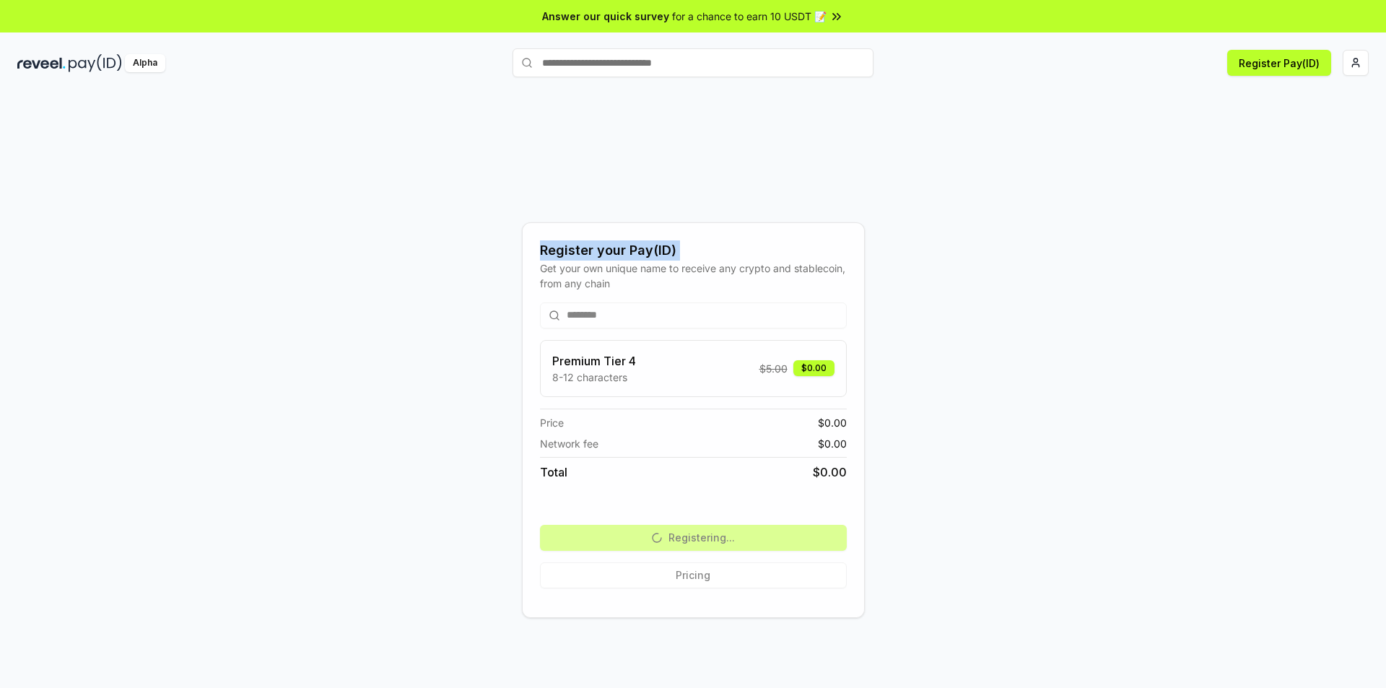
click at [1034, 253] on div "Register your Pay(ID) Get your own unique name to receive any crypto and stable…" at bounding box center [692, 419] width 1351 height 619
drag, startPoint x: 1050, startPoint y: 248, endPoint x: 1038, endPoint y: 191, distance: 58.9
click at [1038, 191] on div "Register your Pay(ID) Get your own unique name to receive any crypto and stable…" at bounding box center [692, 419] width 1351 height 619
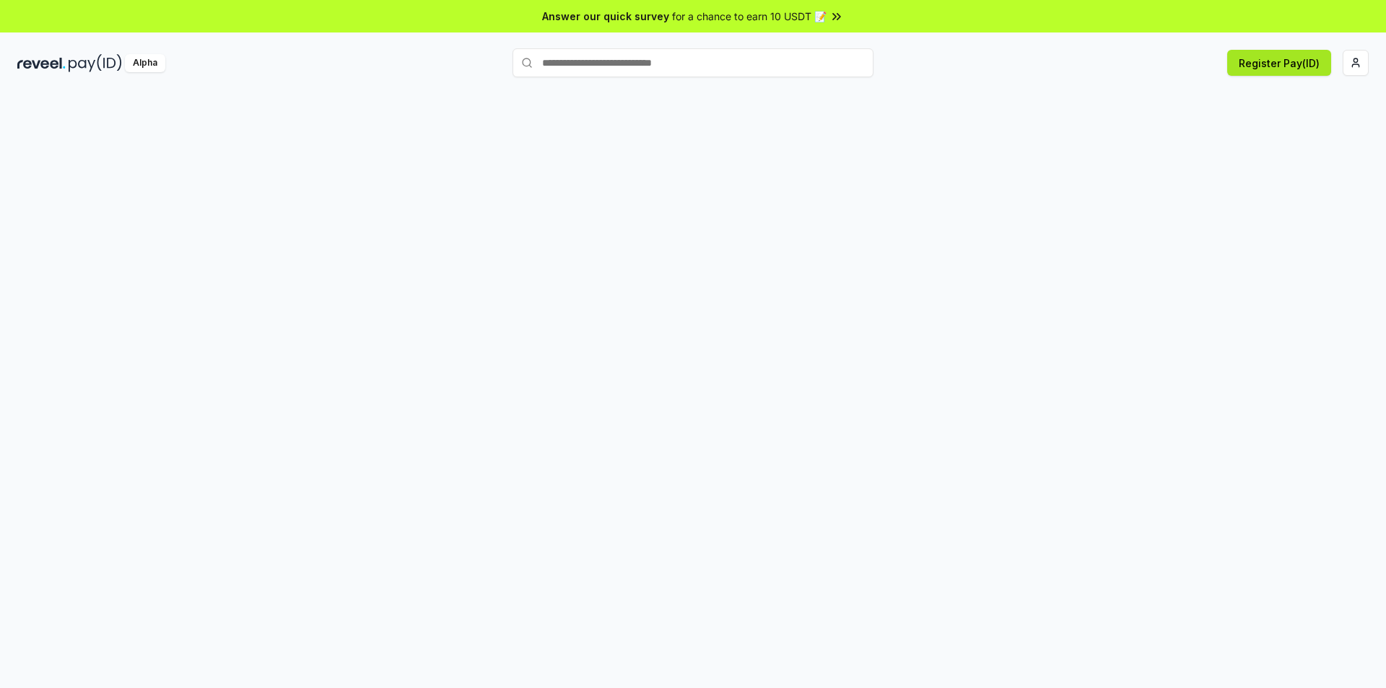
click at [1268, 66] on button "Register Pay(ID)" at bounding box center [1279, 63] width 104 height 26
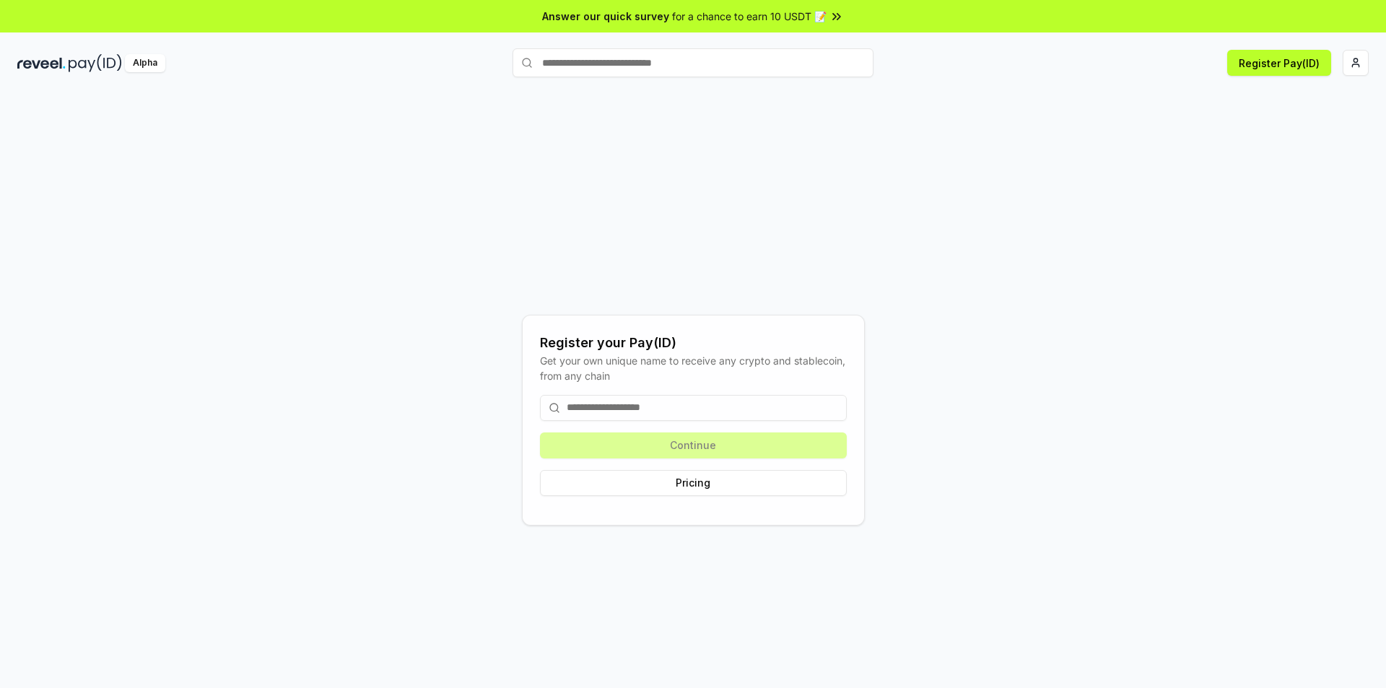
click at [617, 409] on input at bounding box center [693, 408] width 307 height 26
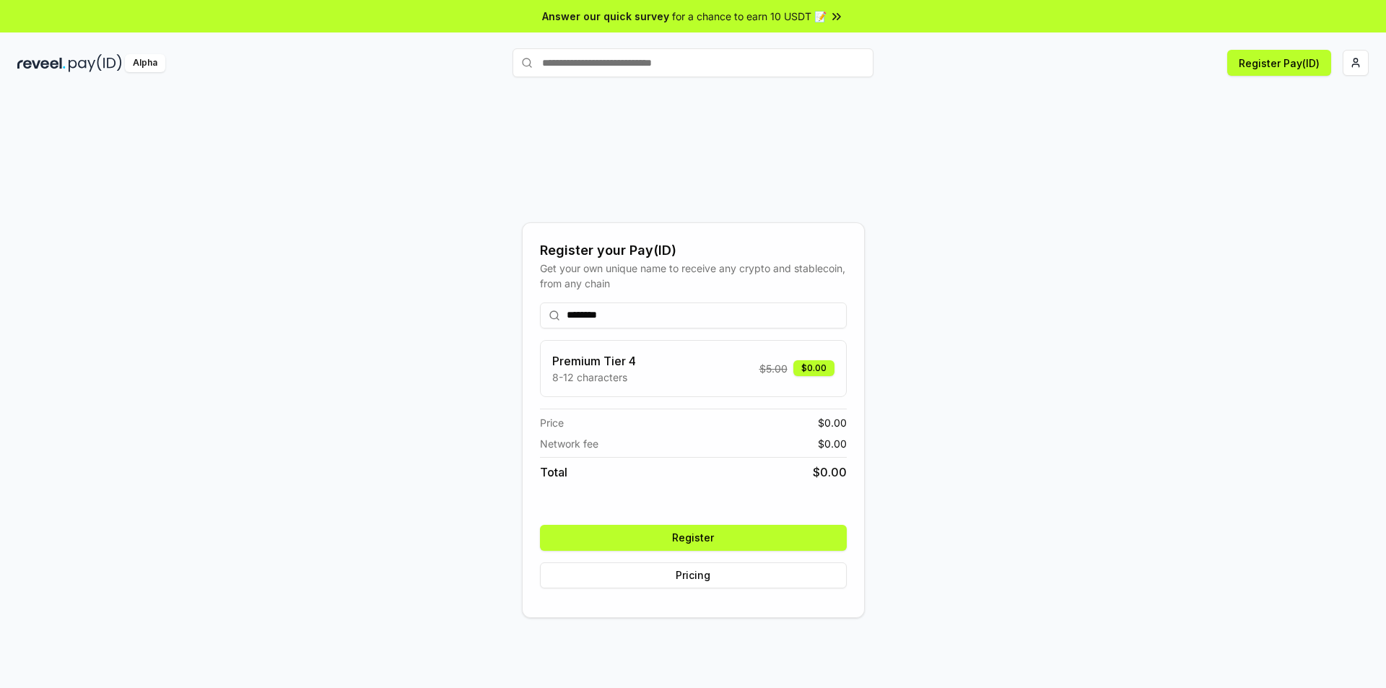
type input "********"
click at [679, 537] on button "Register" at bounding box center [693, 538] width 307 height 26
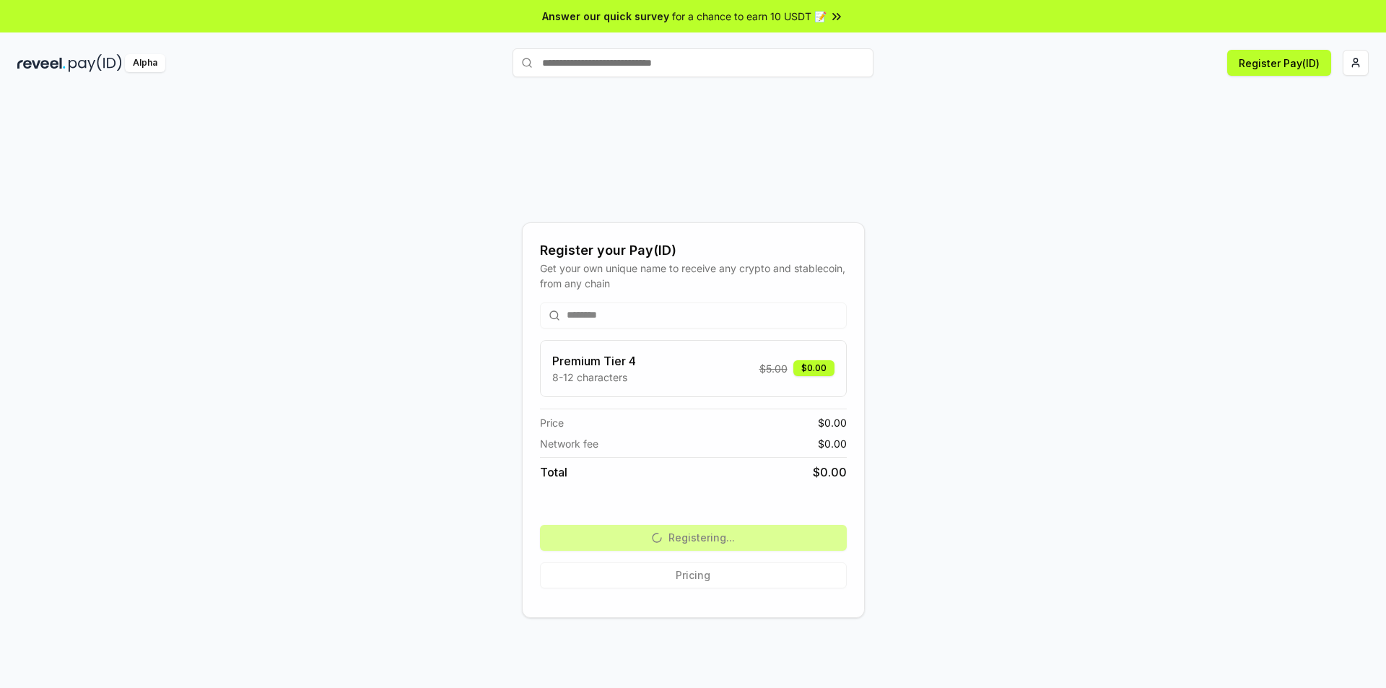
click at [1101, 308] on div "Register your Pay(ID) Get your own unique name to receive any crypto and stable…" at bounding box center [692, 419] width 1351 height 619
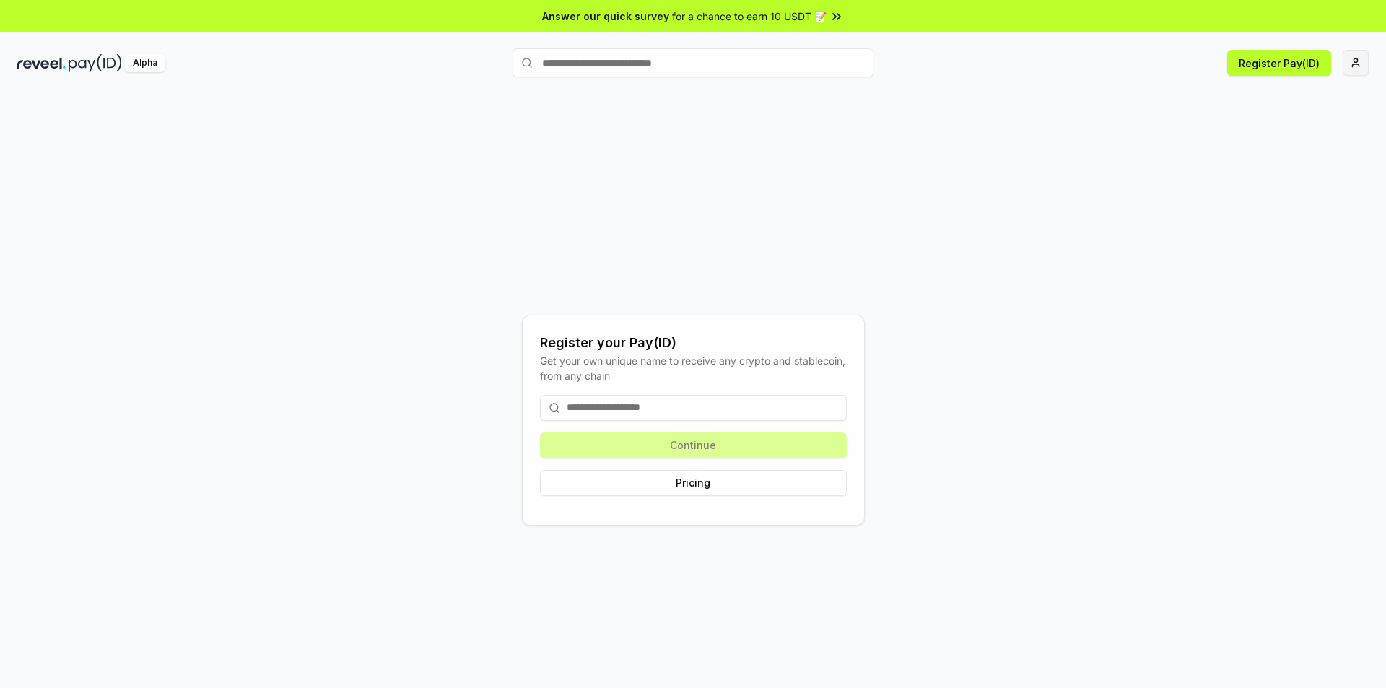
click at [1358, 59] on html "Answer our quick survey for a chance to earn 10 USDT 📝 Alpha Register Pay(ID) R…" at bounding box center [693, 344] width 1386 height 688
